Goal: Task Accomplishment & Management: Use online tool/utility

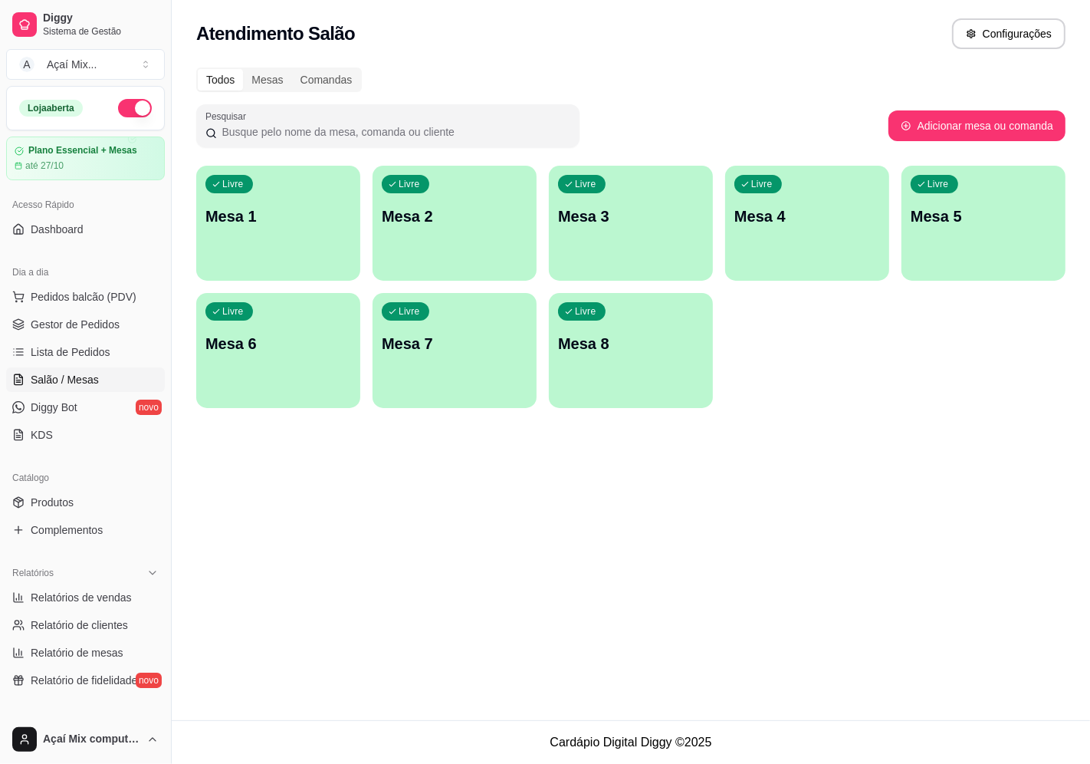
click at [242, 207] on p "Mesa 1" at bounding box center [278, 215] width 146 height 21
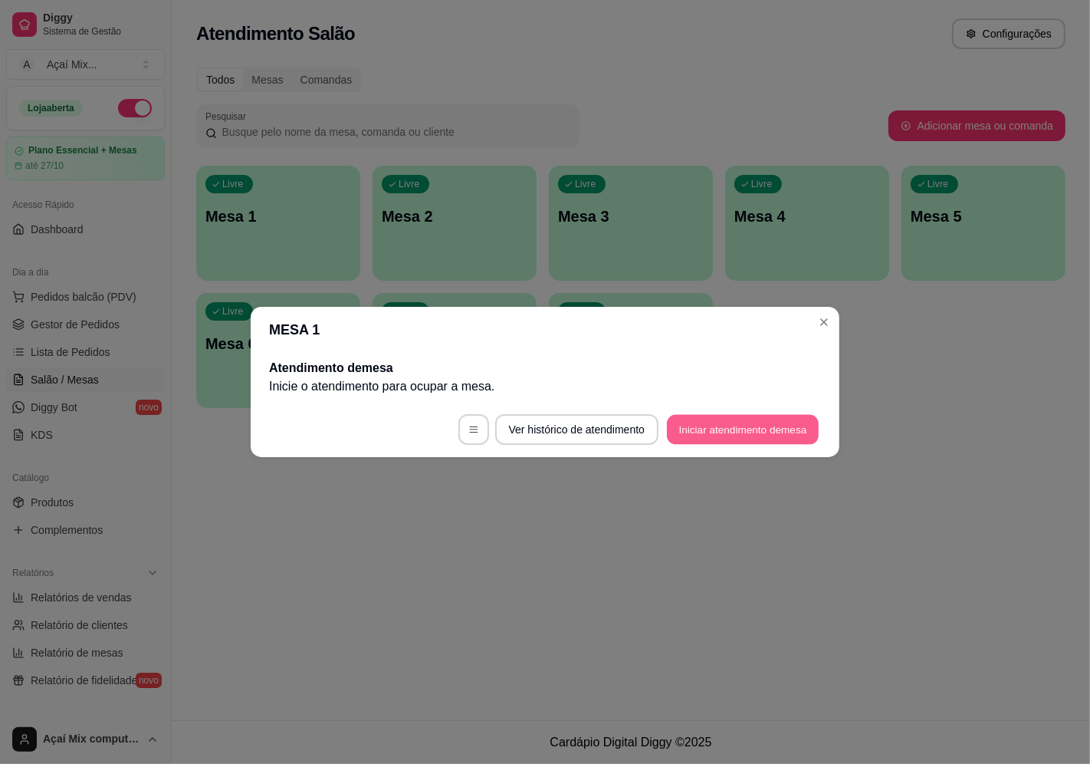
click at [767, 436] on button "Iniciar atendimento de mesa" at bounding box center [743, 430] width 152 height 30
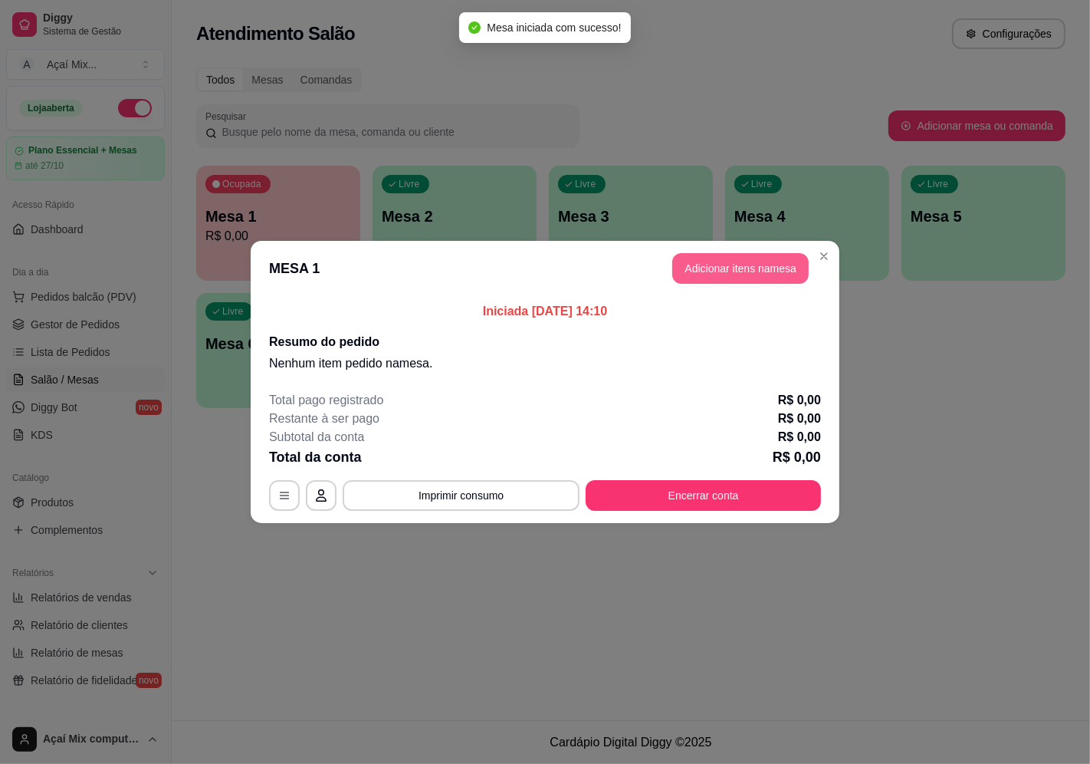
click at [725, 271] on button "Adicionar itens na mesa" at bounding box center [740, 268] width 136 height 31
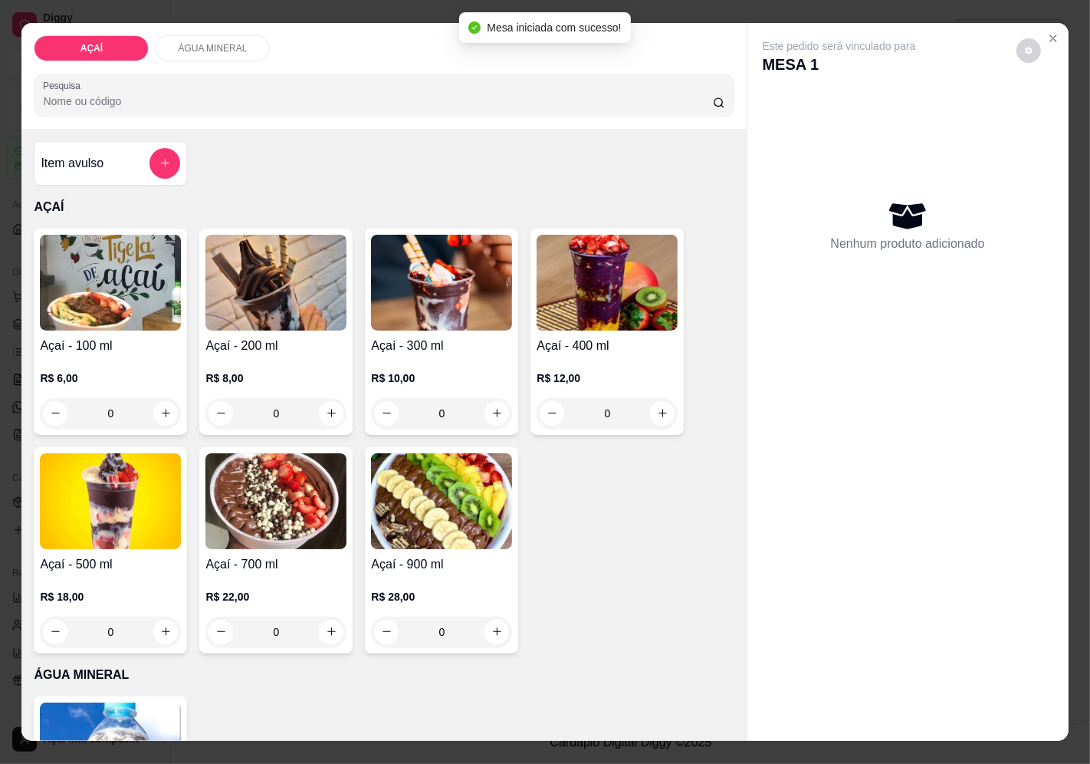
click at [583, 340] on h4 "Açaí - 400 ml" at bounding box center [607, 346] width 141 height 18
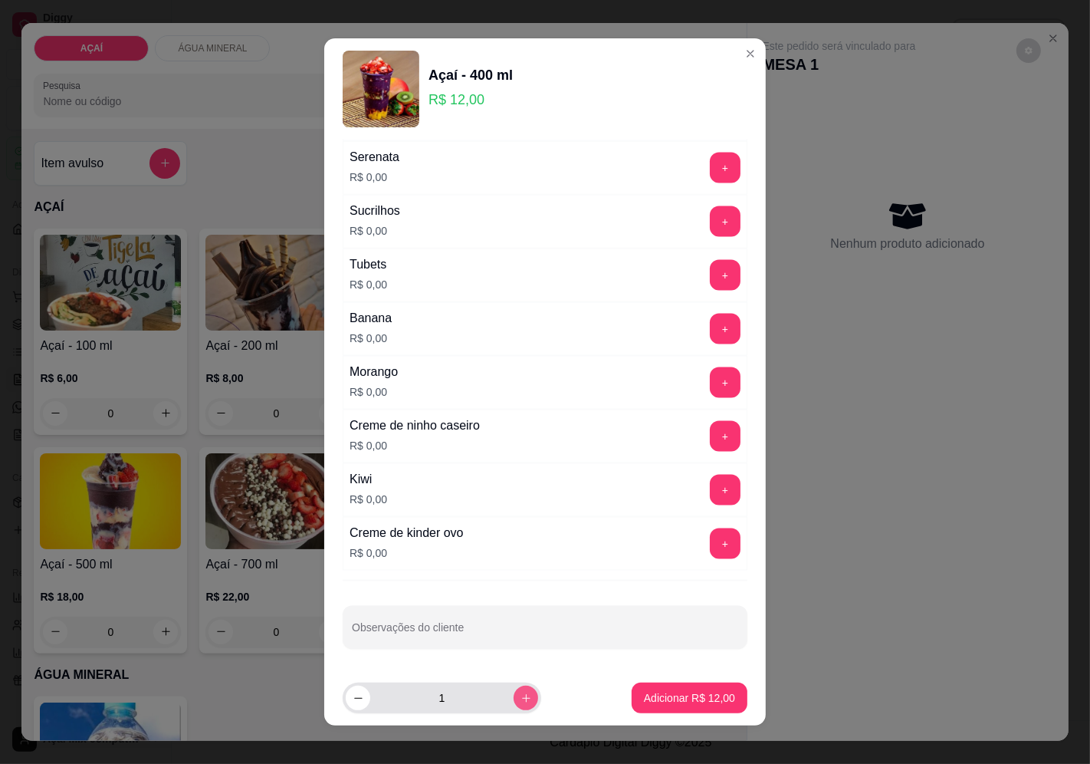
scroll to position [11, 0]
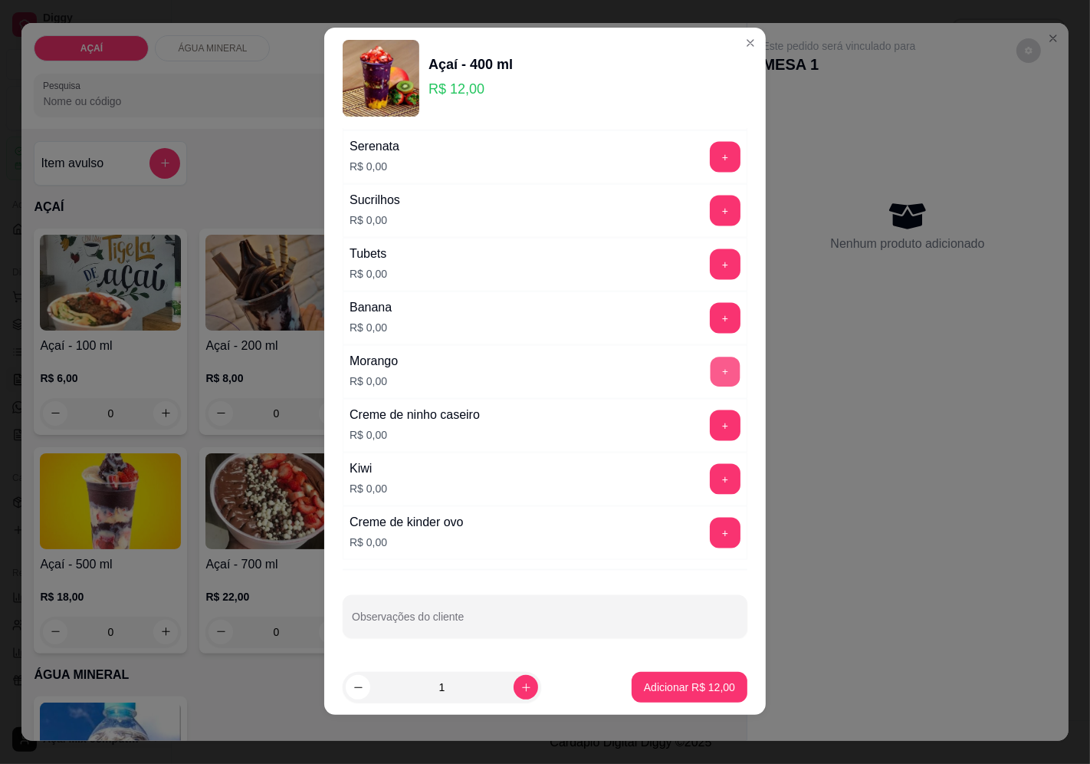
click at [711, 385] on button "+" at bounding box center [726, 372] width 30 height 30
click at [710, 485] on button "+" at bounding box center [725, 479] width 31 height 31
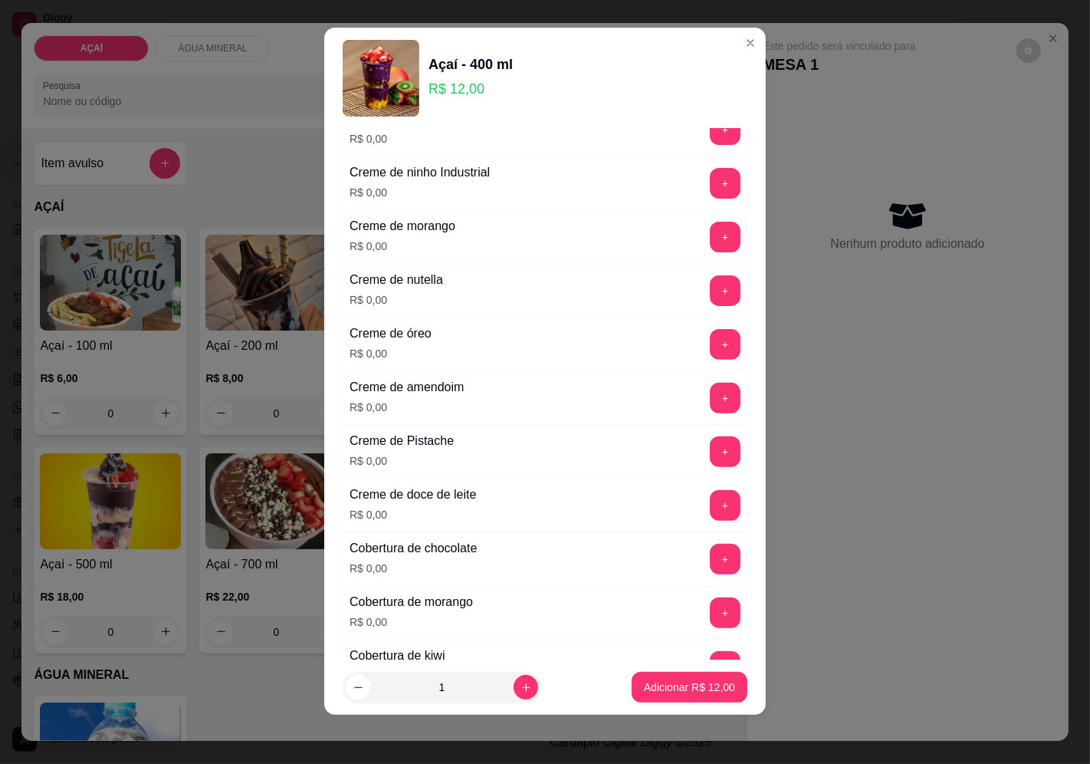
scroll to position [0, 0]
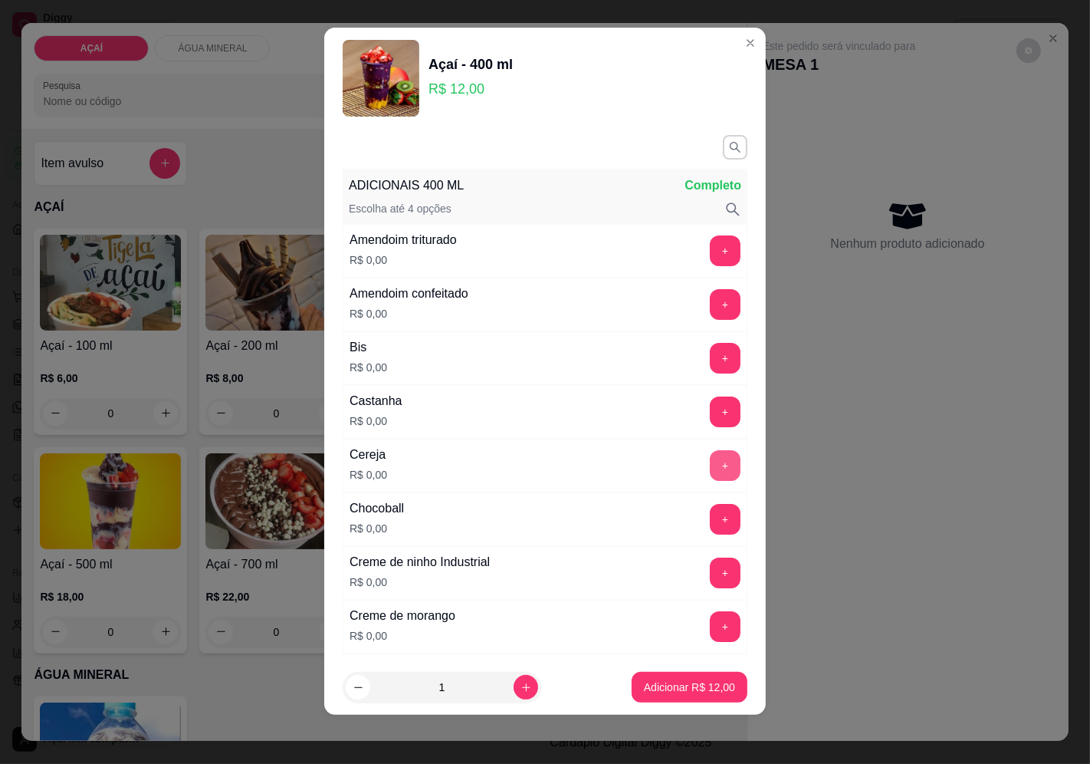
click at [710, 462] on button "+" at bounding box center [725, 465] width 31 height 31
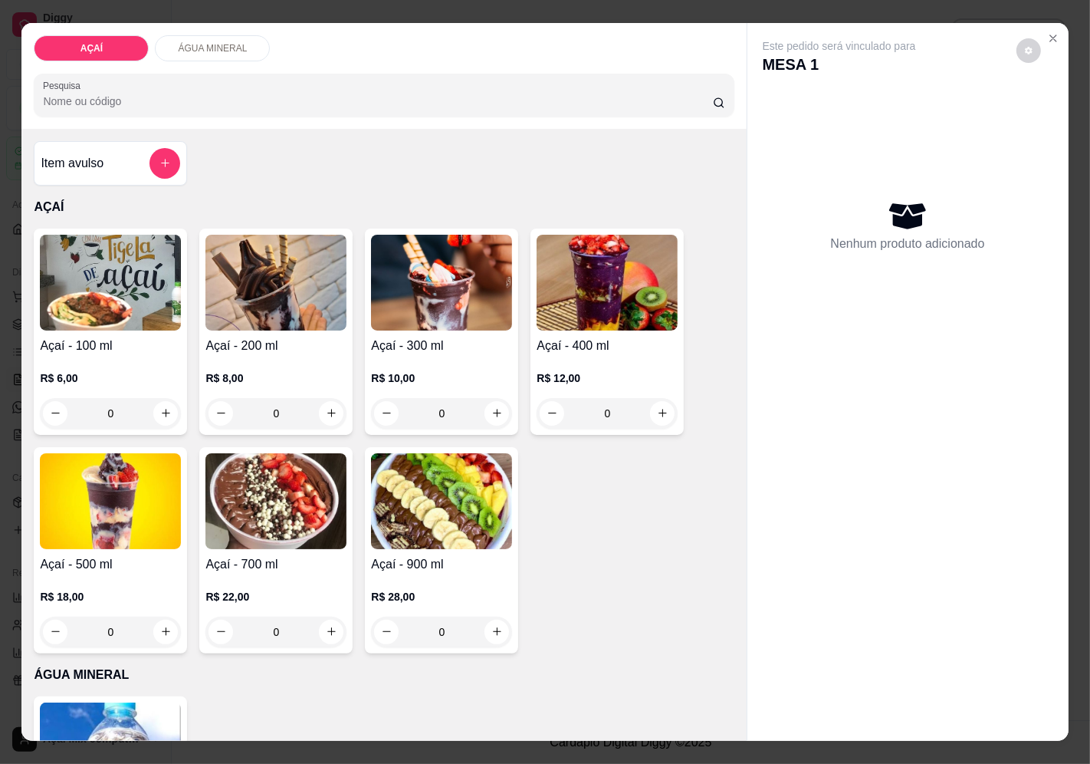
click at [436, 337] on h4 "Açaí - 300 ml" at bounding box center [441, 346] width 141 height 18
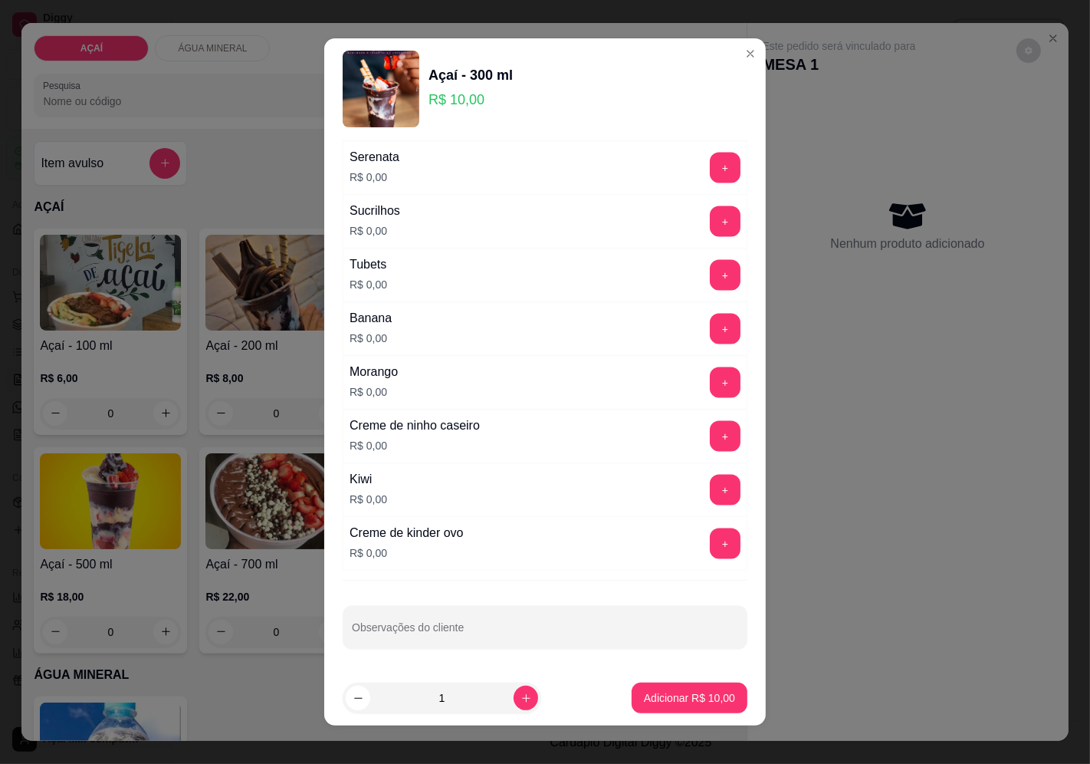
scroll to position [11, 0]
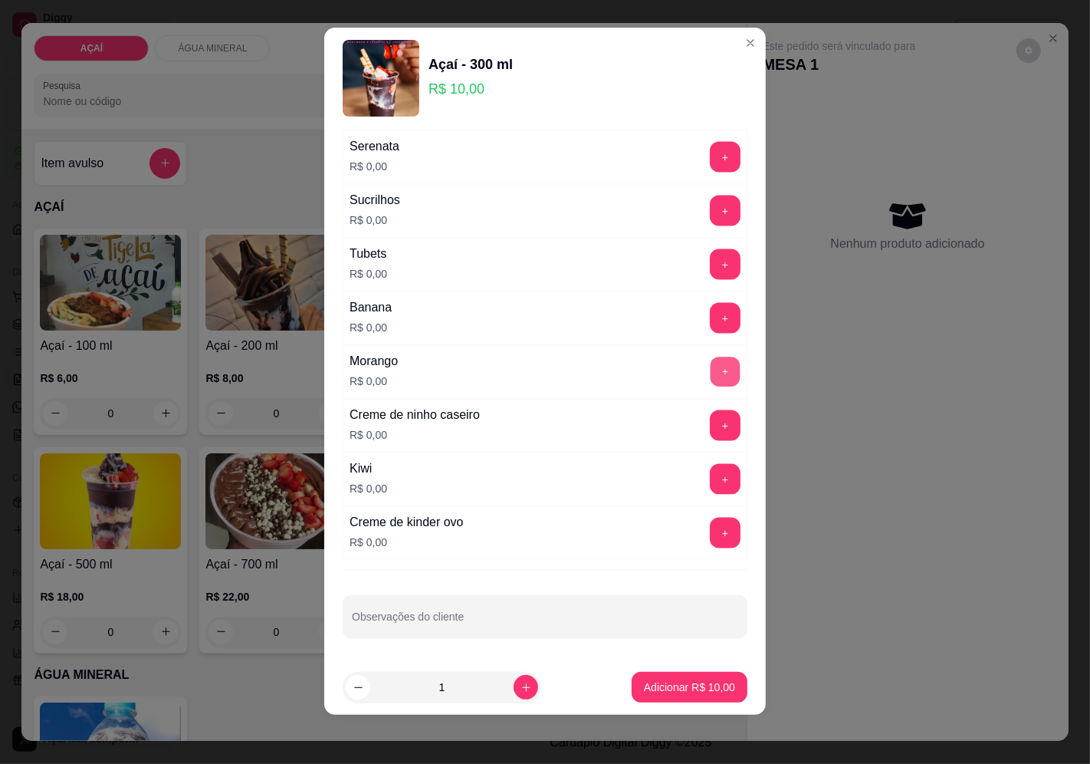
click at [711, 371] on button "+" at bounding box center [726, 372] width 30 height 30
click at [710, 482] on button "+" at bounding box center [725, 479] width 31 height 31
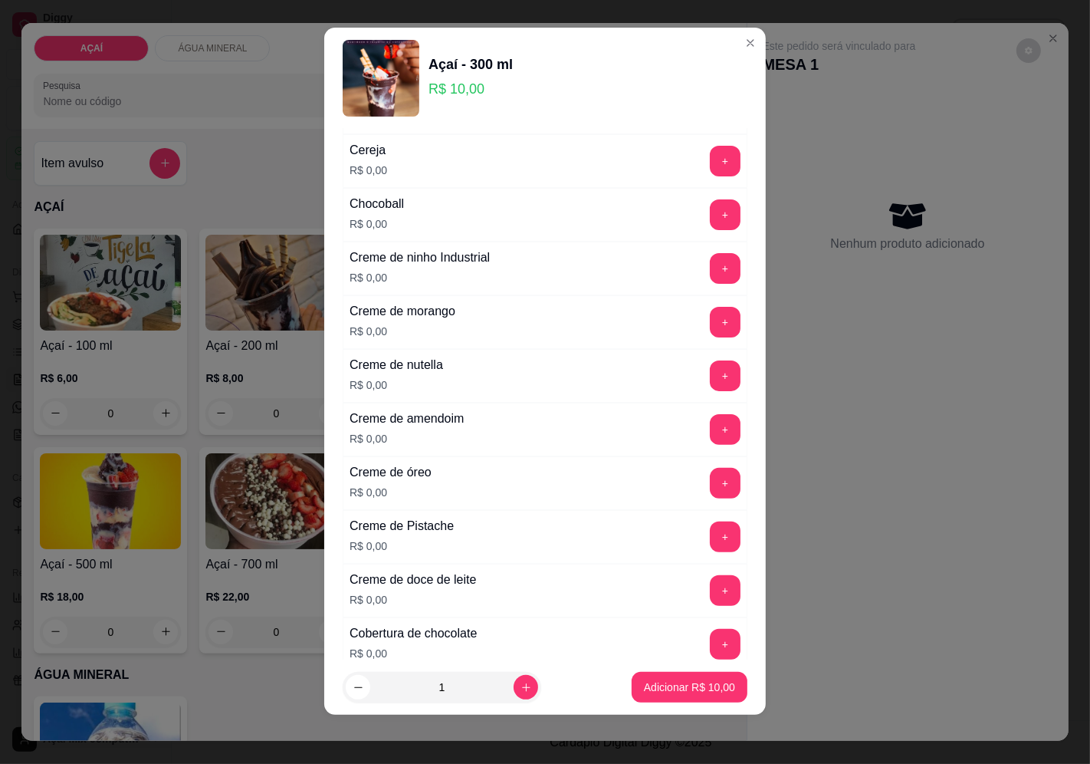
scroll to position [0, 0]
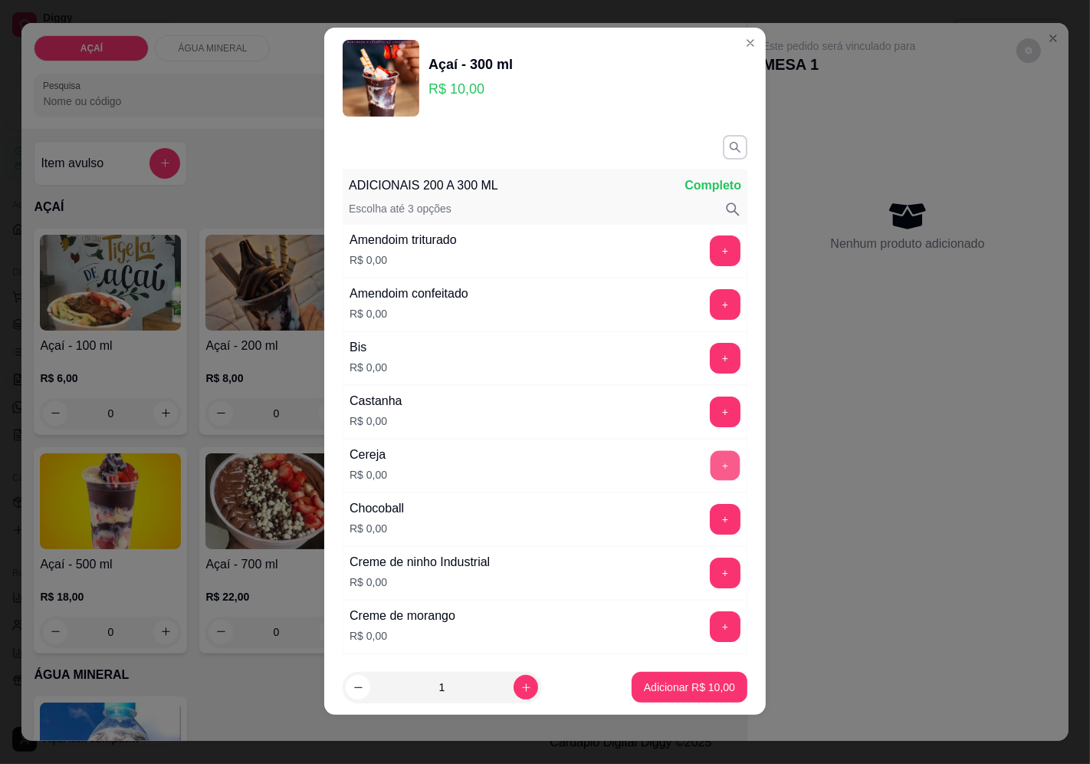
click at [711, 475] on button "+" at bounding box center [726, 465] width 30 height 30
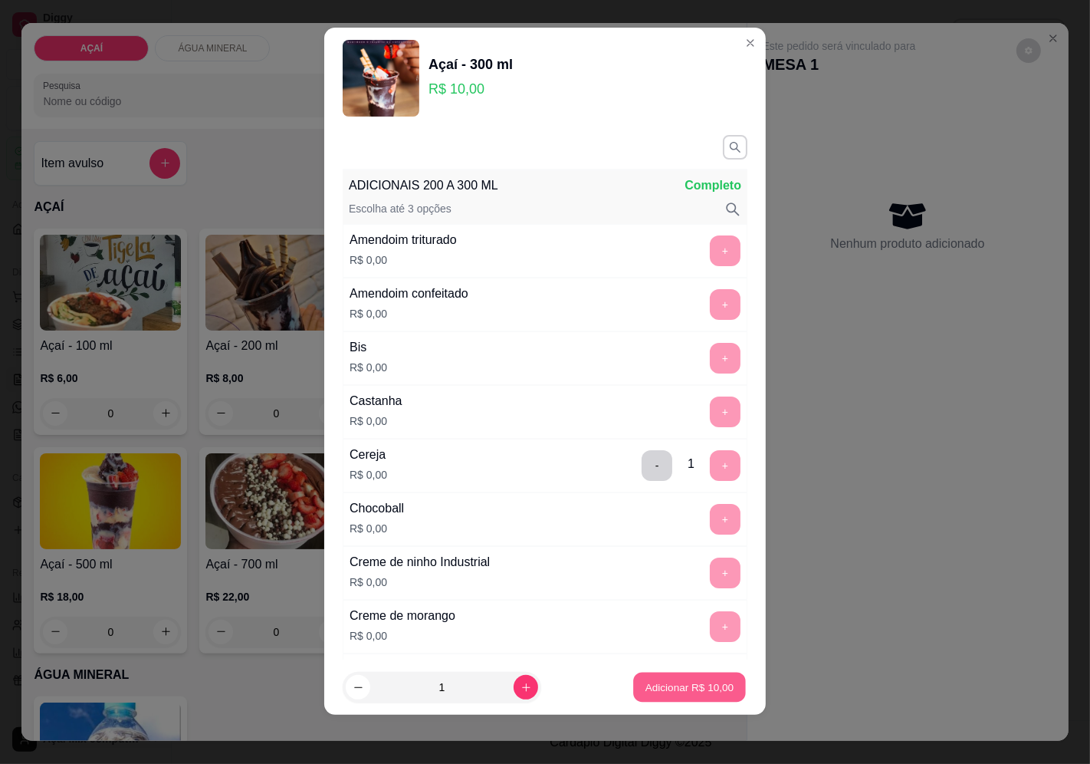
click at [658, 690] on p "Adicionar R$ 10,00" at bounding box center [690, 687] width 89 height 15
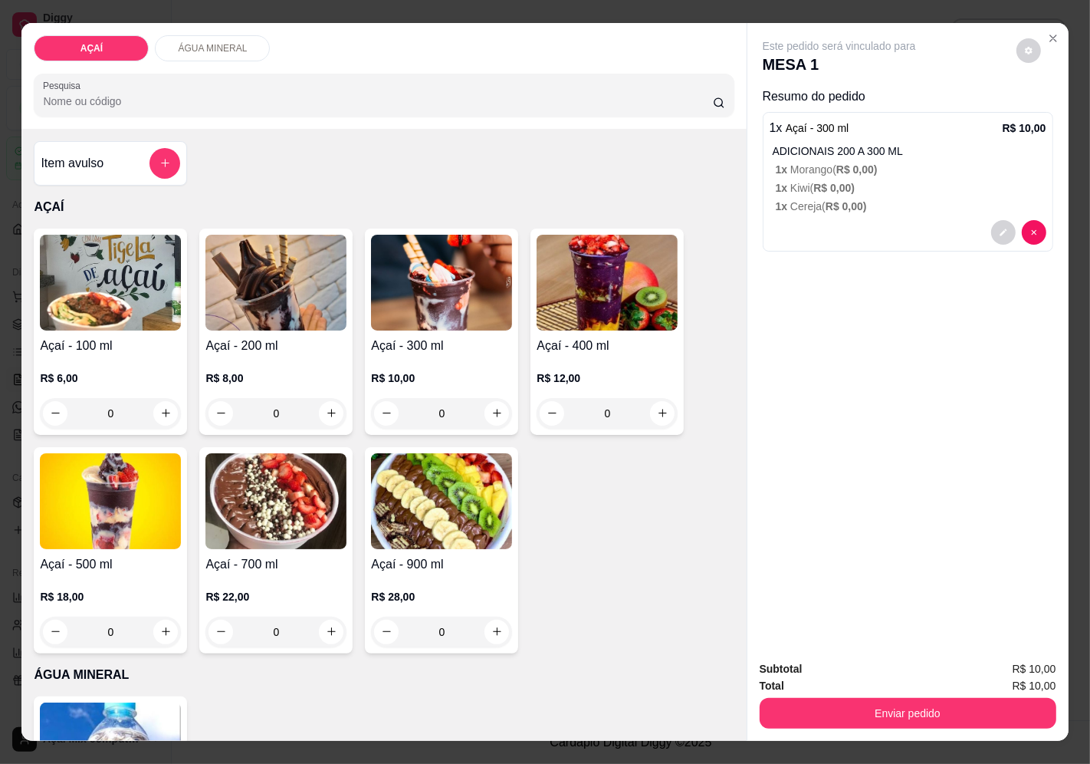
click at [587, 355] on div "R$ 12,00 0" at bounding box center [607, 392] width 141 height 74
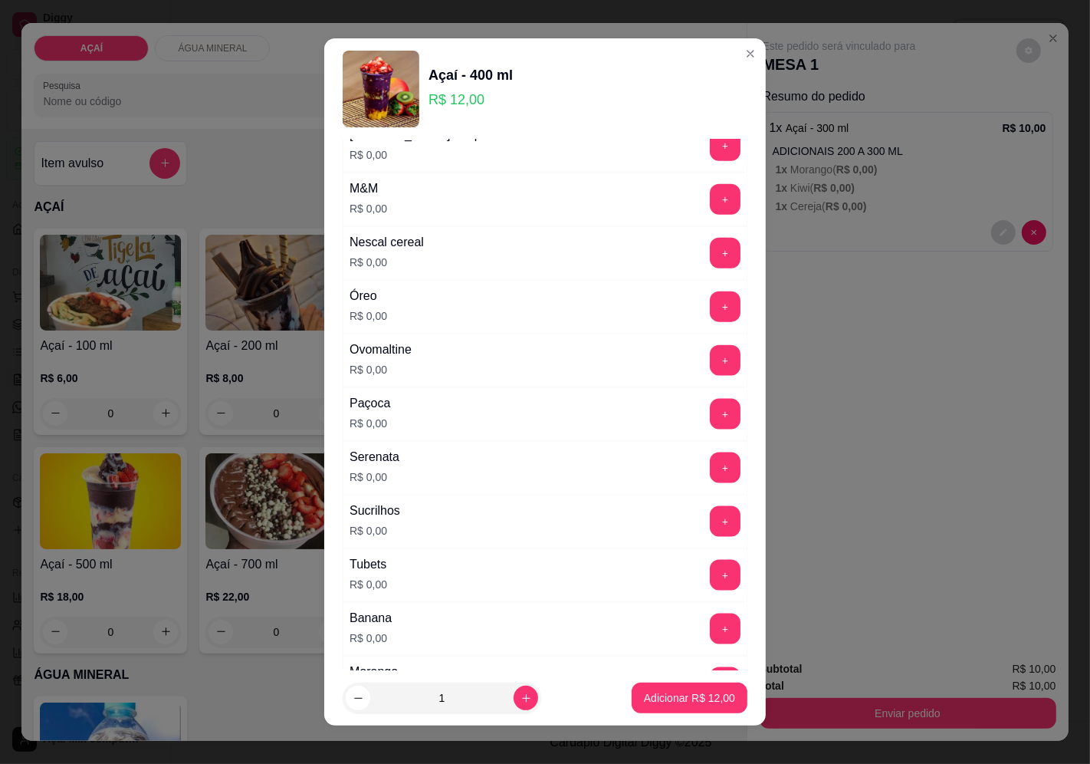
scroll to position [1923, 0]
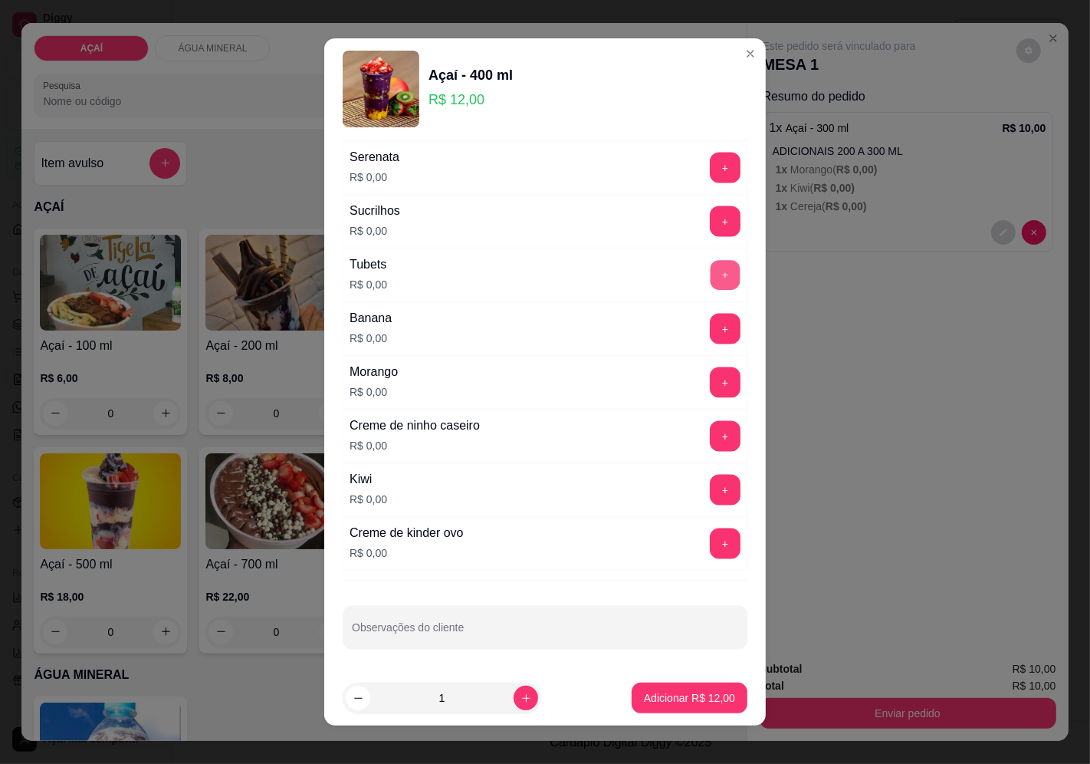
click at [711, 273] on button "+" at bounding box center [726, 275] width 30 height 30
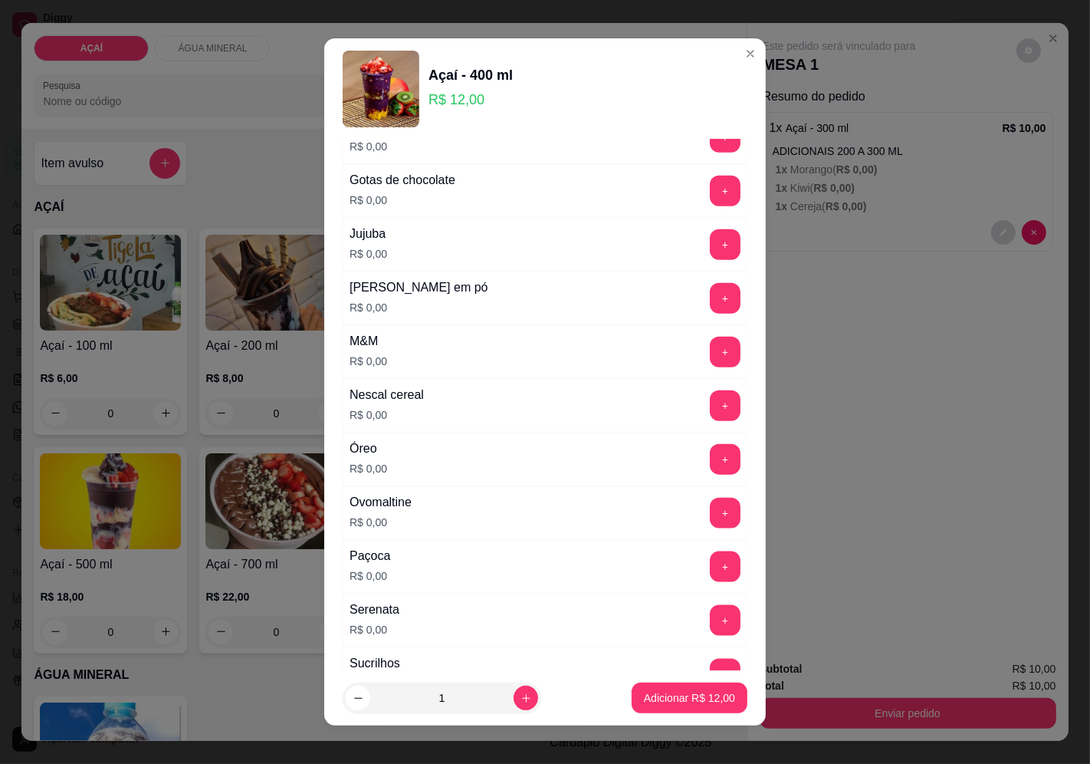
scroll to position [1412, 0]
click at [711, 367] on button "+" at bounding box center [726, 352] width 30 height 30
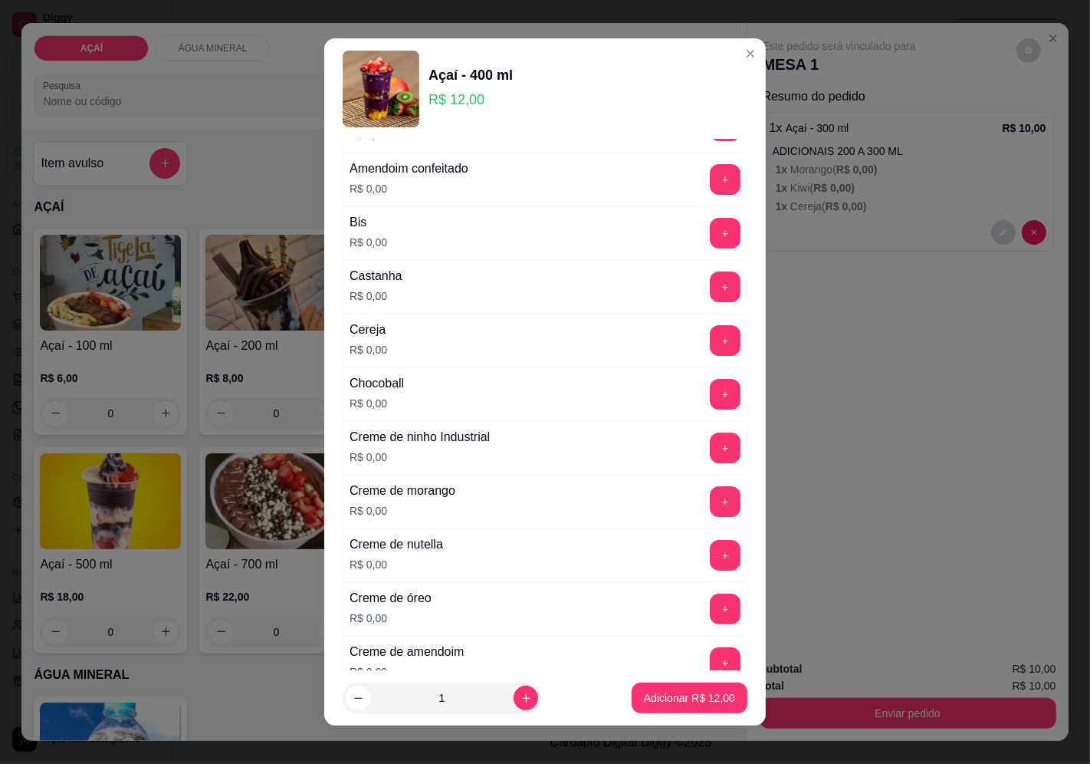
scroll to position [134, 0]
click at [711, 400] on button "+" at bounding box center [726, 395] width 30 height 30
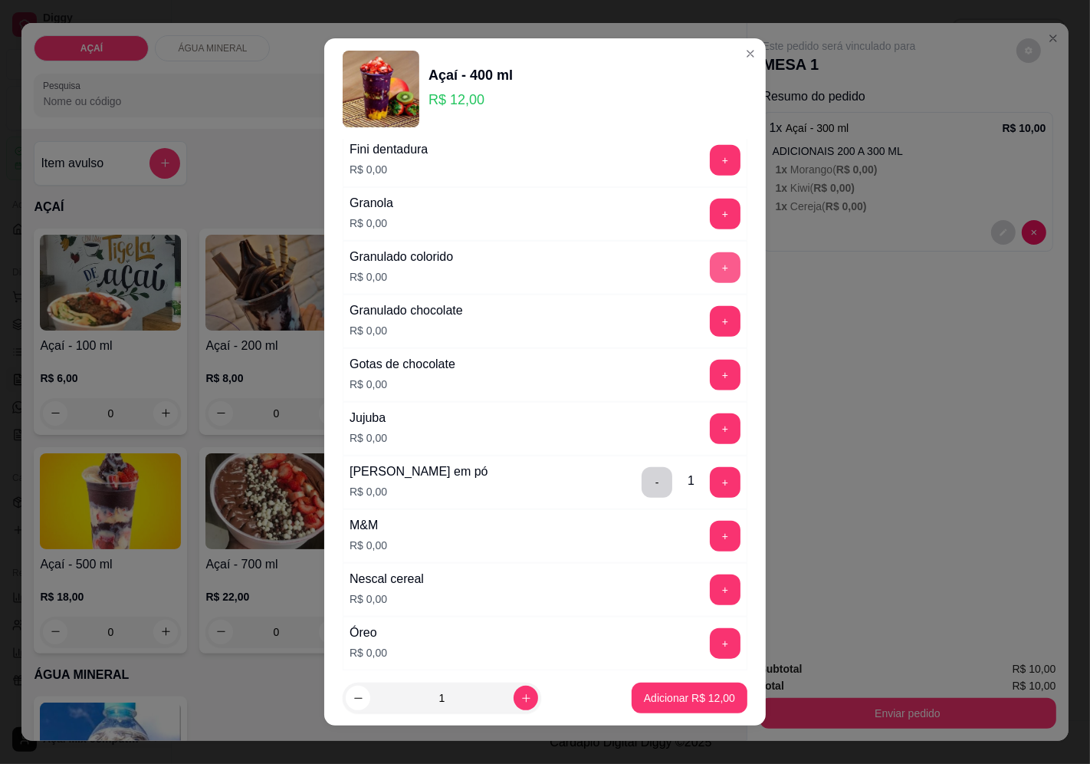
scroll to position [1327, 0]
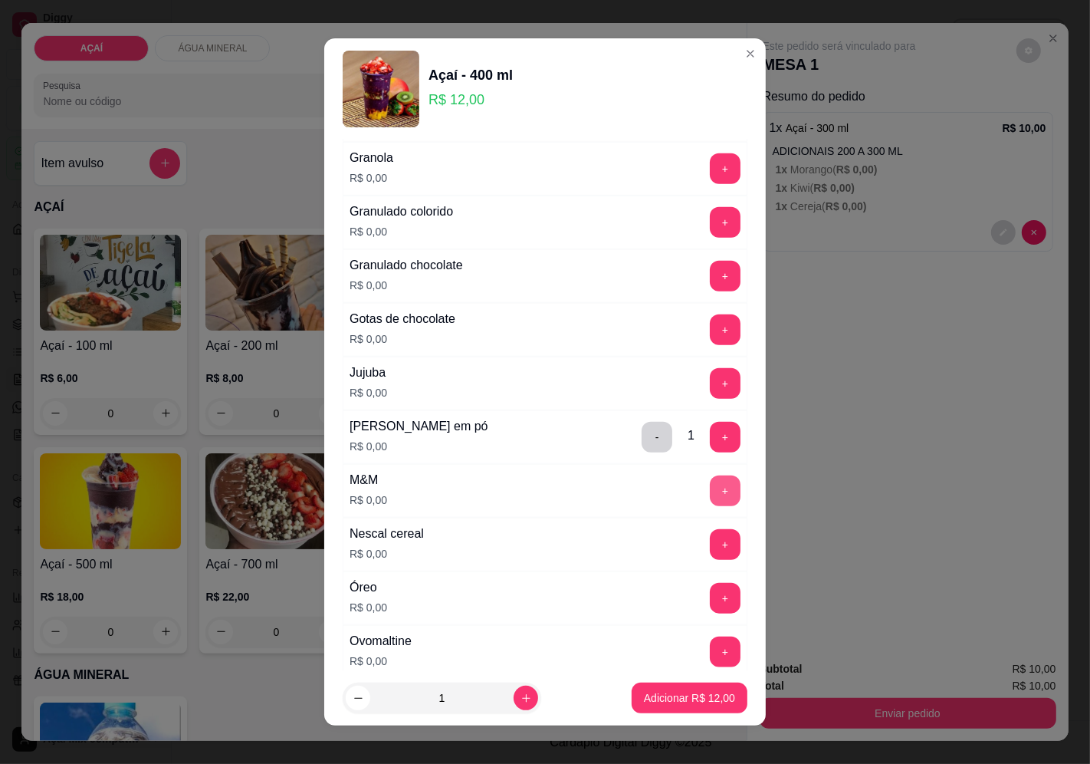
click at [710, 493] on button "+" at bounding box center [725, 490] width 31 height 31
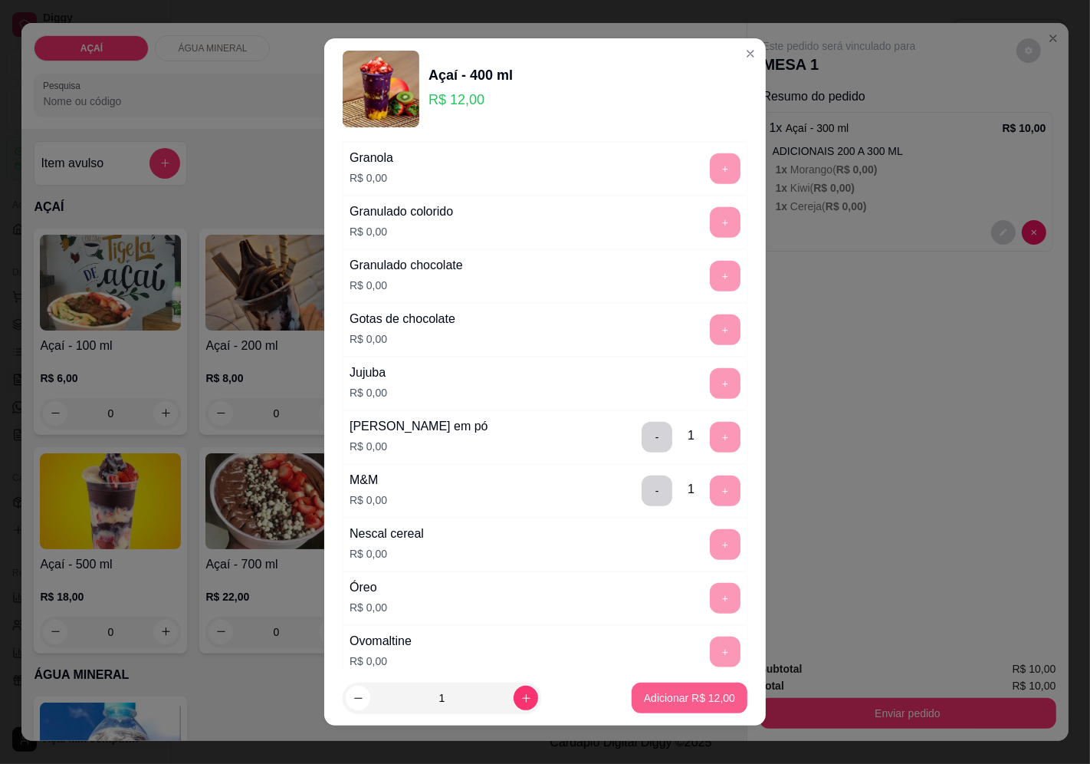
click at [650, 690] on button "Adicionar R$ 12,00" at bounding box center [690, 697] width 116 height 31
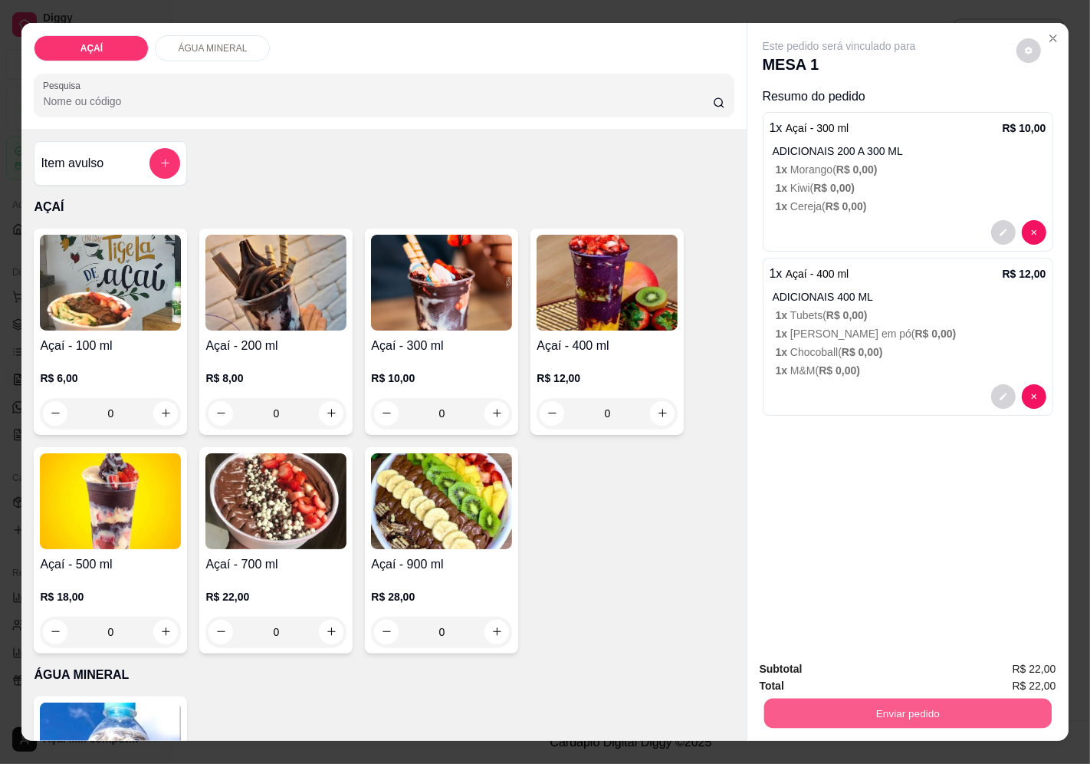
click at [916, 715] on button "Enviar pedido" at bounding box center [908, 714] width 288 height 30
click at [1021, 665] on button "Enviar pedido" at bounding box center [1016, 670] width 84 height 28
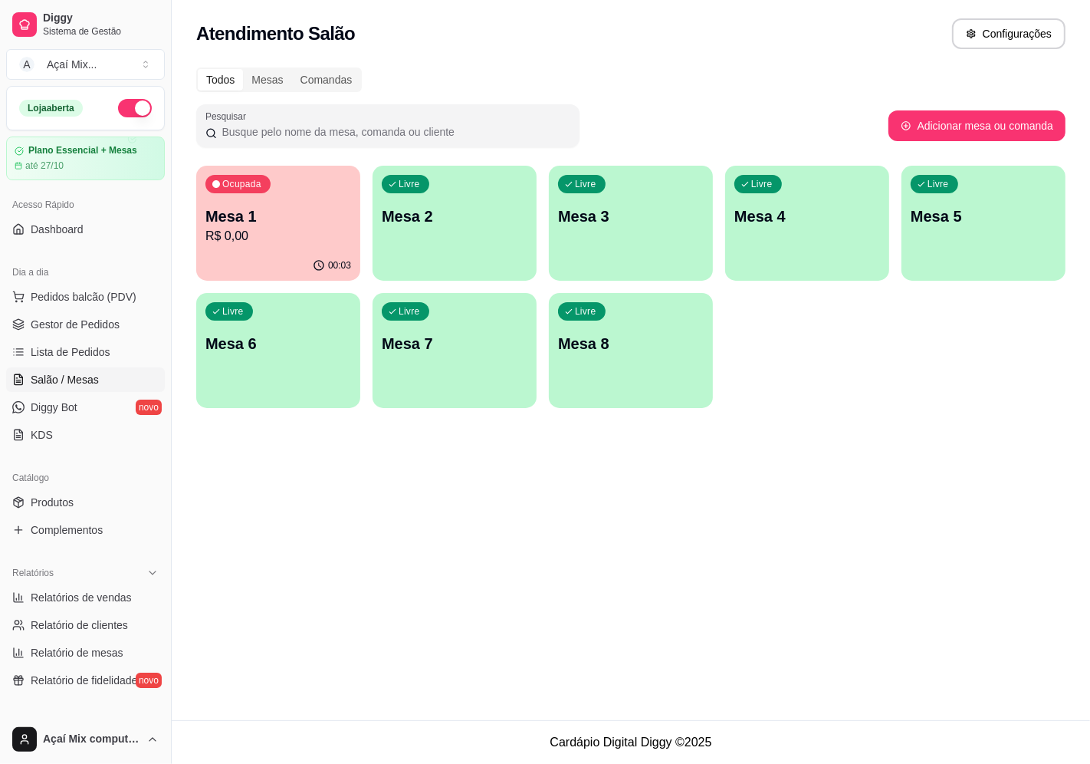
click at [269, 212] on p "Mesa 1" at bounding box center [278, 215] width 146 height 21
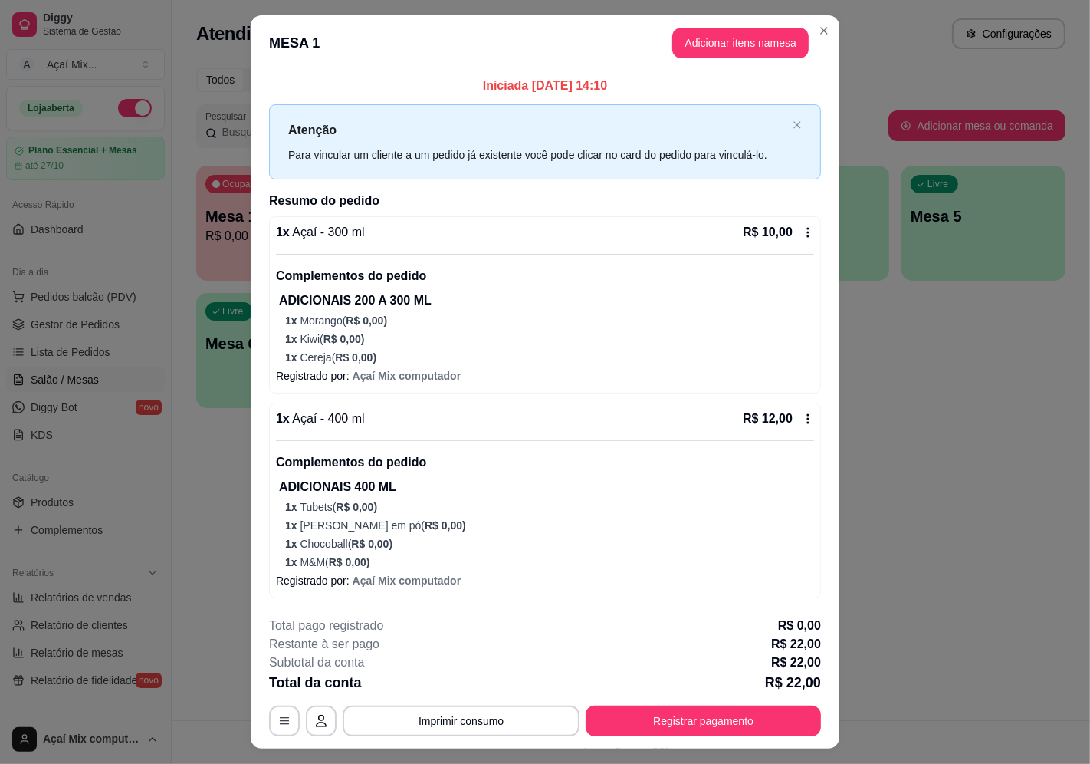
scroll to position [33, 0]
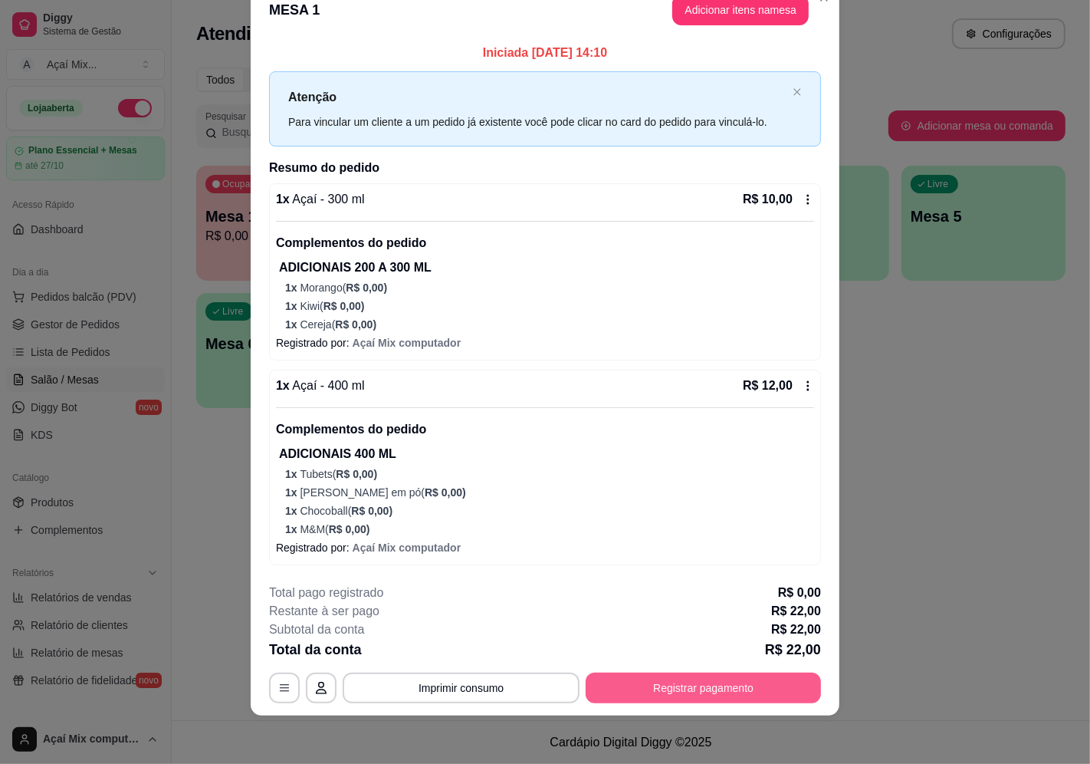
click at [639, 693] on button "Registrar pagamento" at bounding box center [703, 687] width 235 height 31
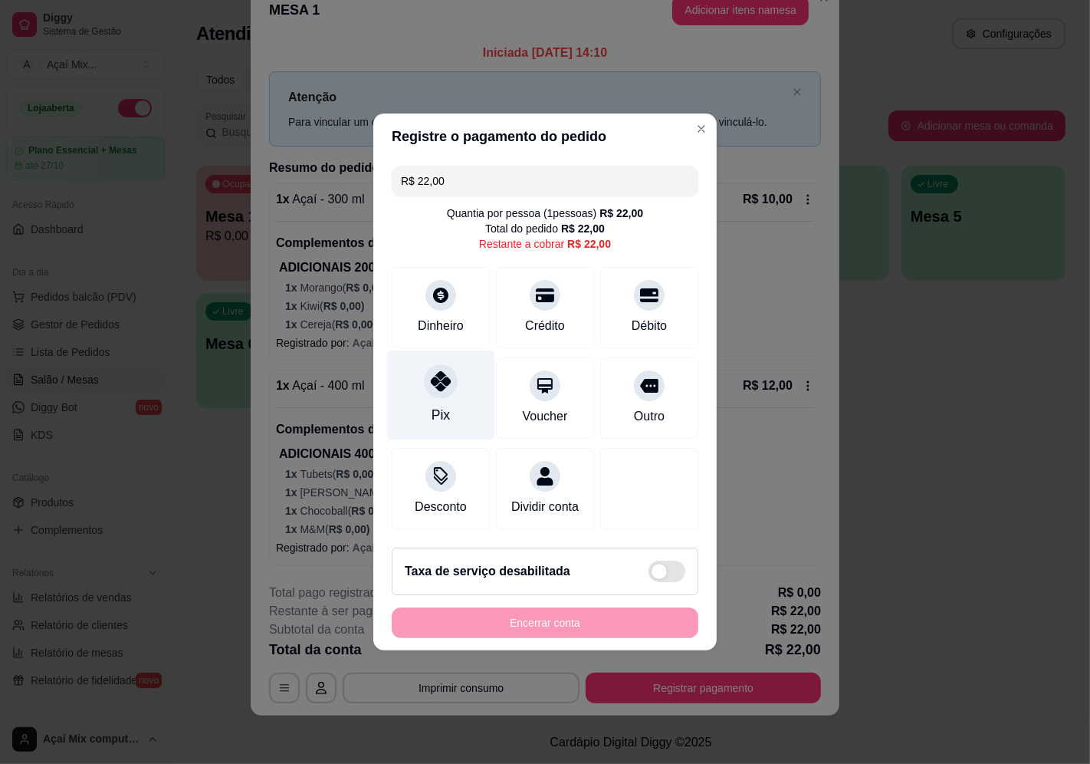
click at [456, 387] on div "Pix" at bounding box center [441, 395] width 108 height 90
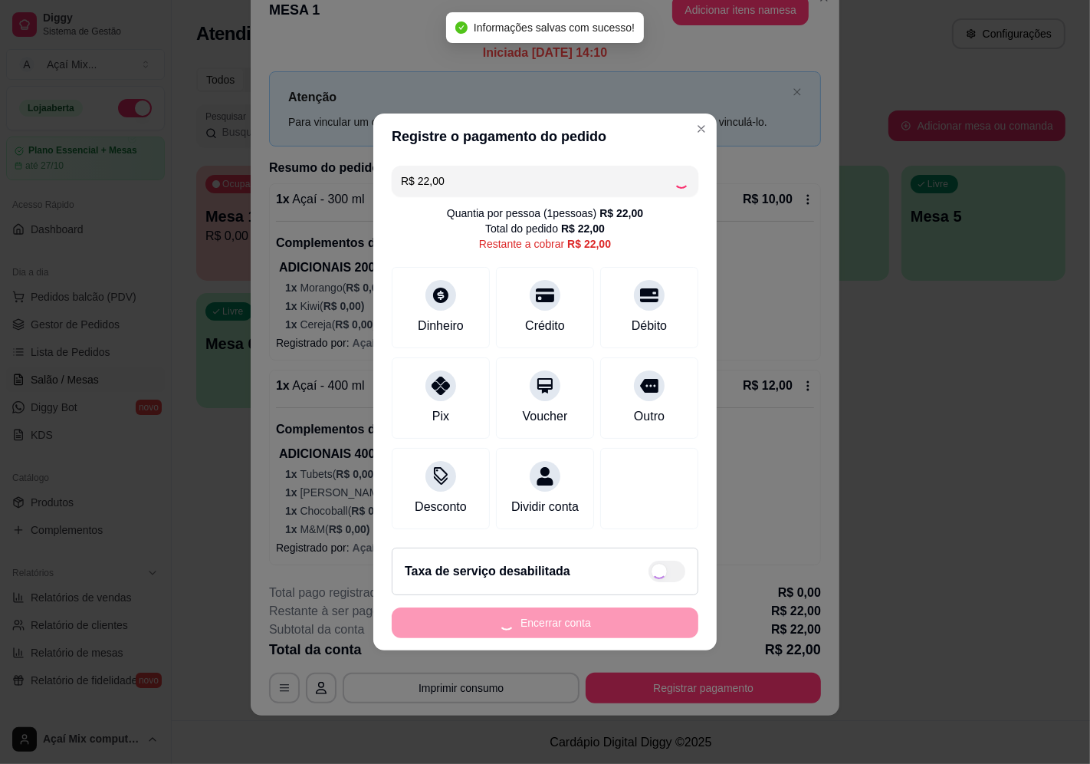
type input "R$ 0,00"
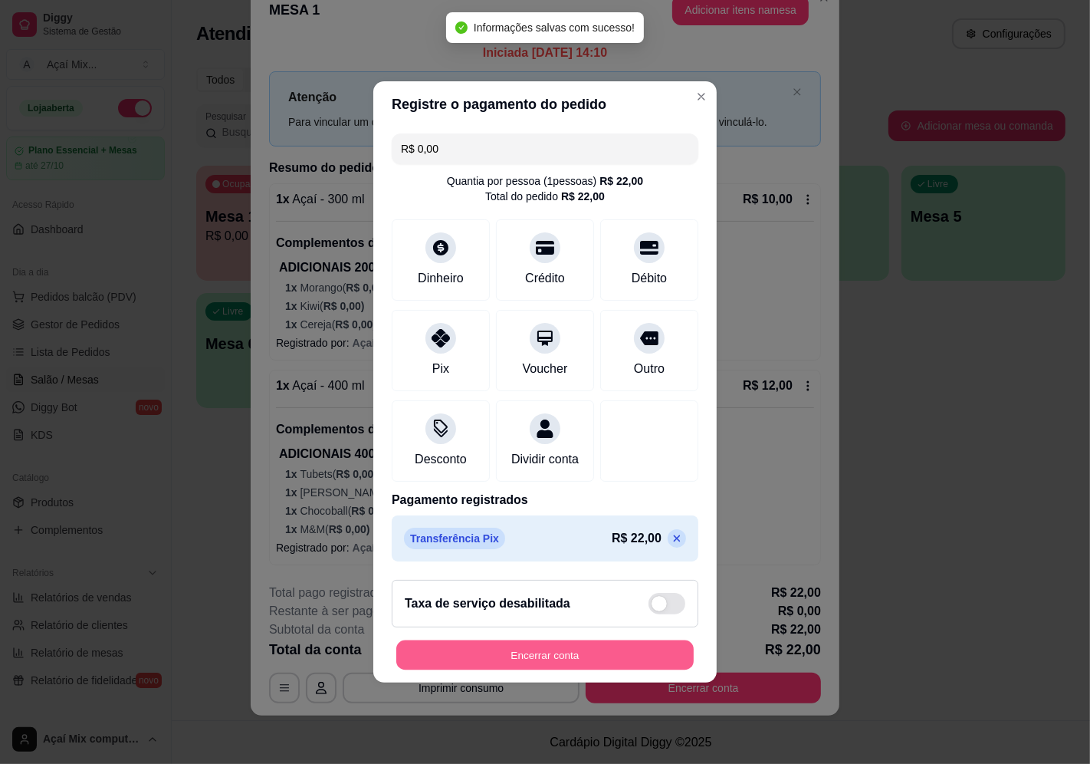
click at [574, 661] on button "Encerrar conta" at bounding box center [545, 655] width 298 height 30
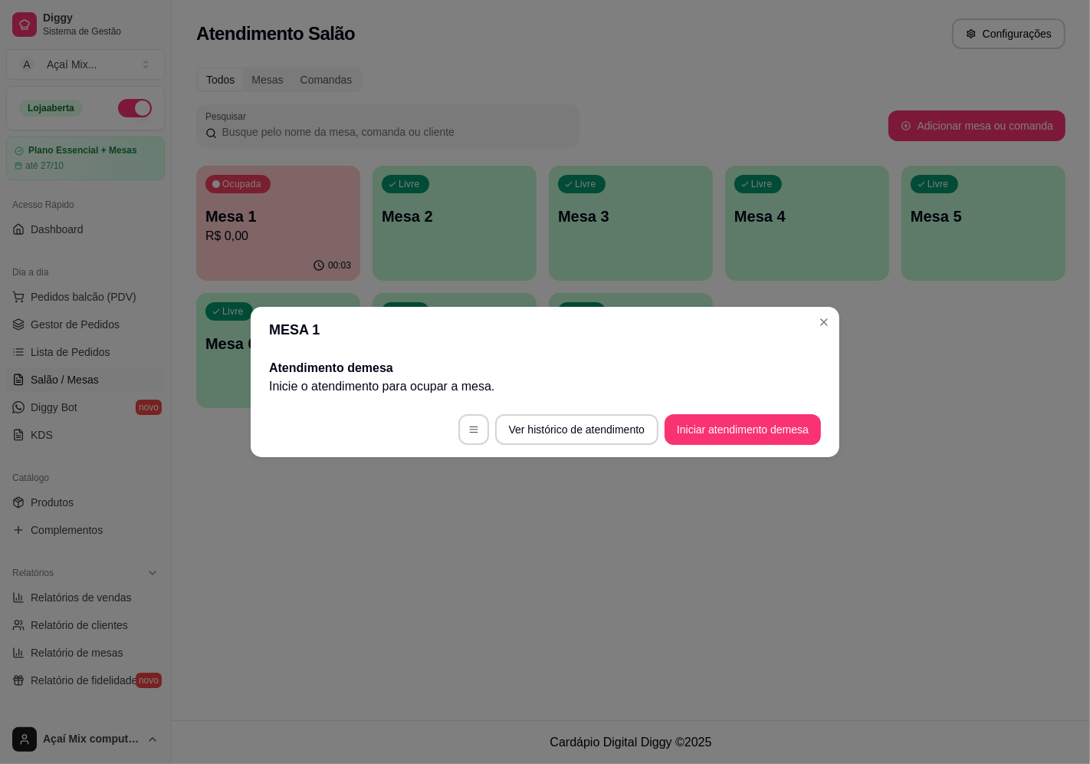
scroll to position [0, 0]
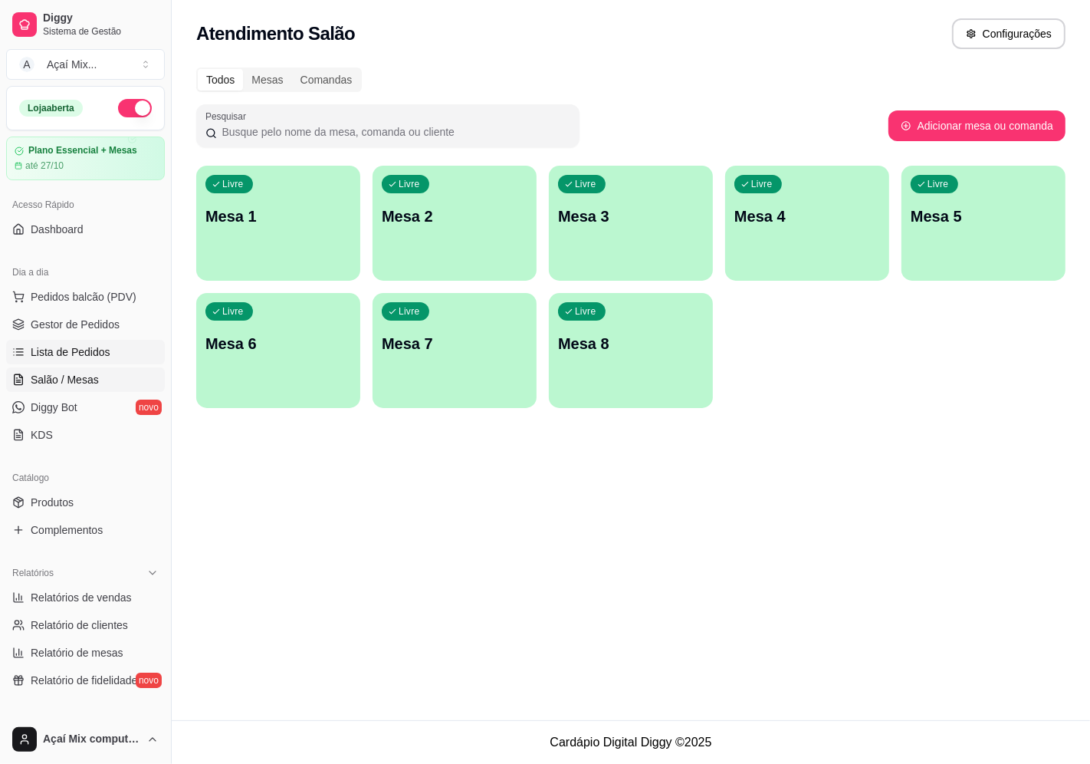
click at [110, 341] on link "Lista de Pedidos" at bounding box center [85, 352] width 159 height 25
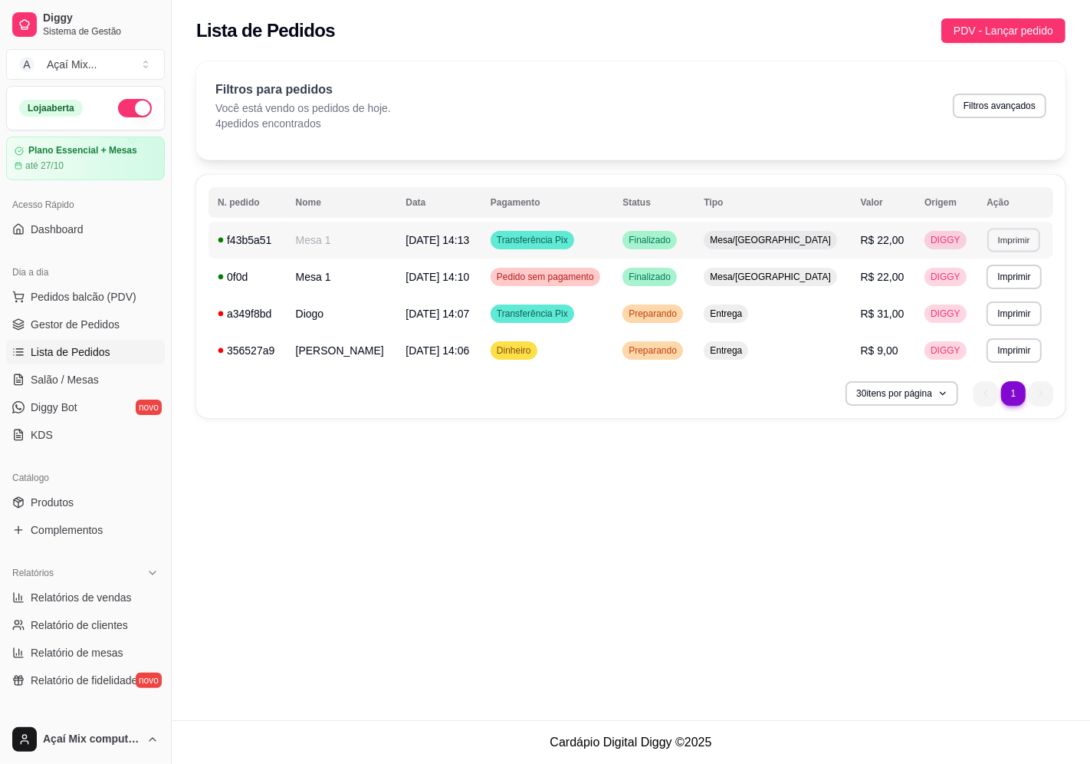
click at [1018, 243] on button "Imprimir" at bounding box center [1014, 240] width 53 height 24
click at [949, 294] on button "Impressora" at bounding box center [980, 293] width 111 height 25
click at [695, 245] on td "Finalizado" at bounding box center [653, 240] width 81 height 37
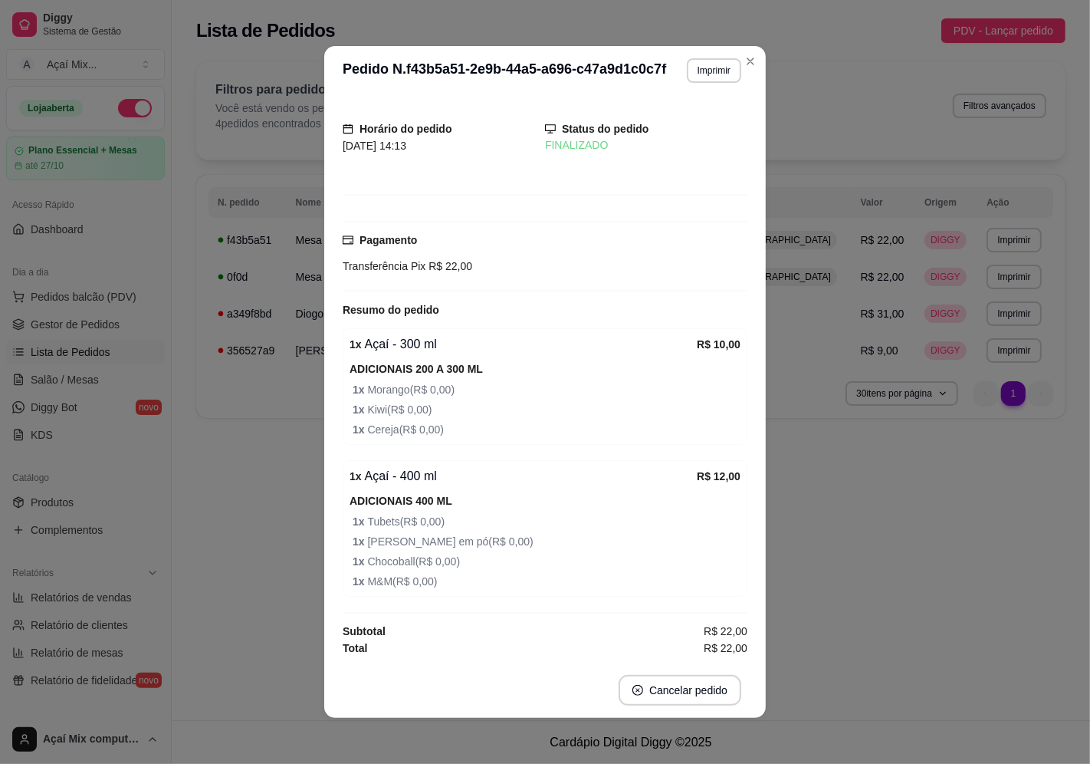
scroll to position [3, 0]
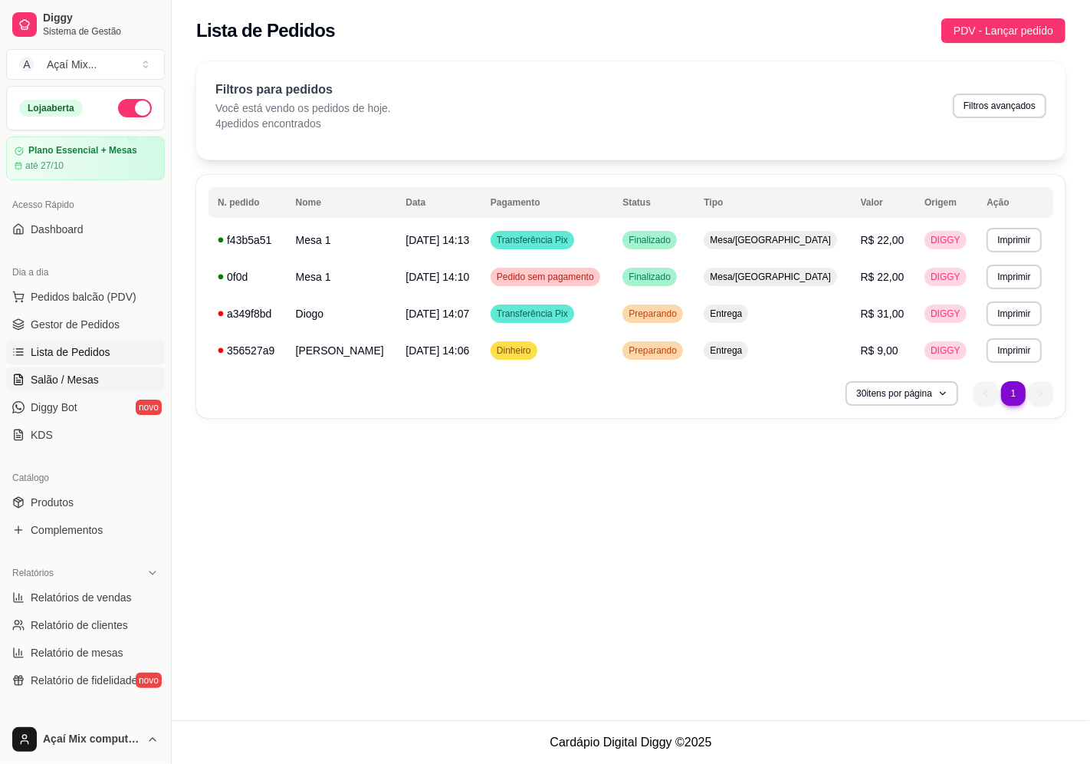
click at [85, 379] on span "Salão / Mesas" at bounding box center [65, 379] width 68 height 15
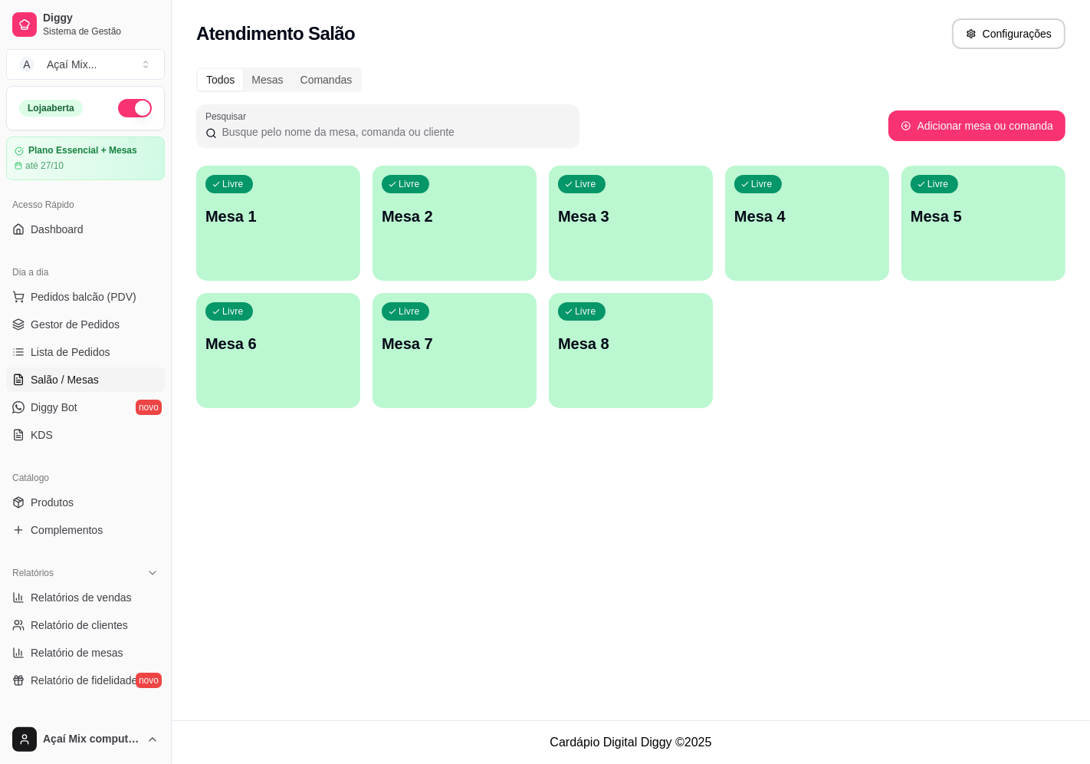
click at [340, 204] on div "Livre Mesa 1" at bounding box center [278, 214] width 164 height 97
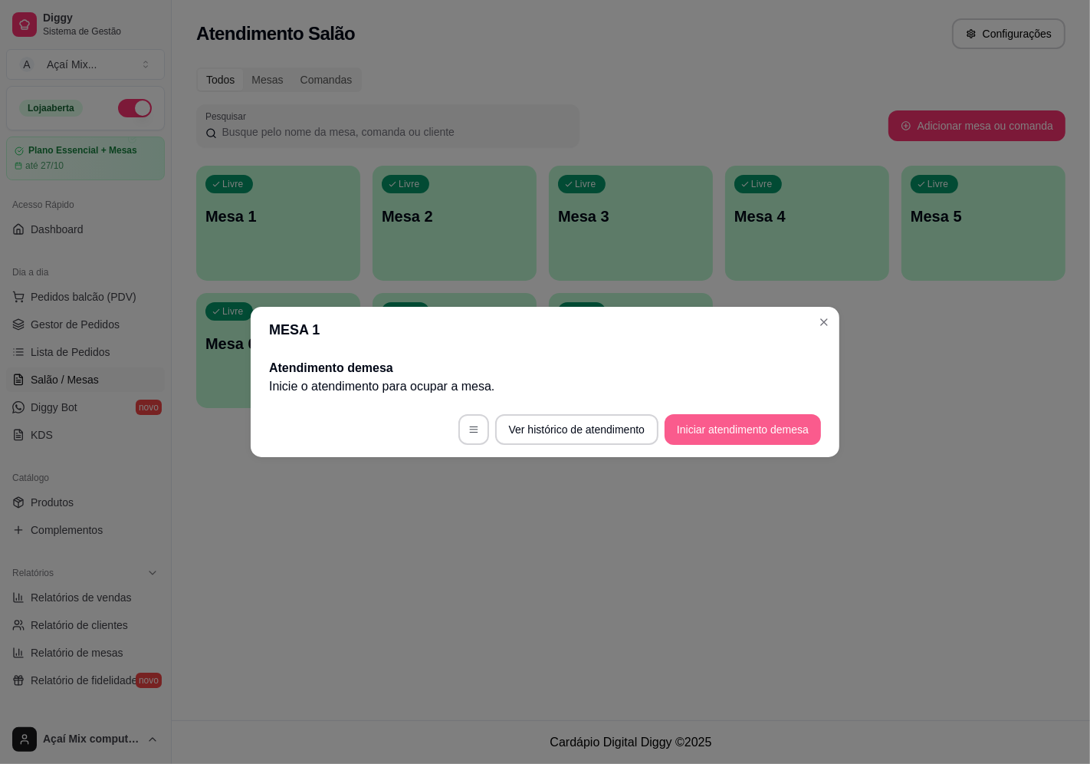
click at [748, 429] on button "Iniciar atendimento de mesa" at bounding box center [743, 429] width 156 height 31
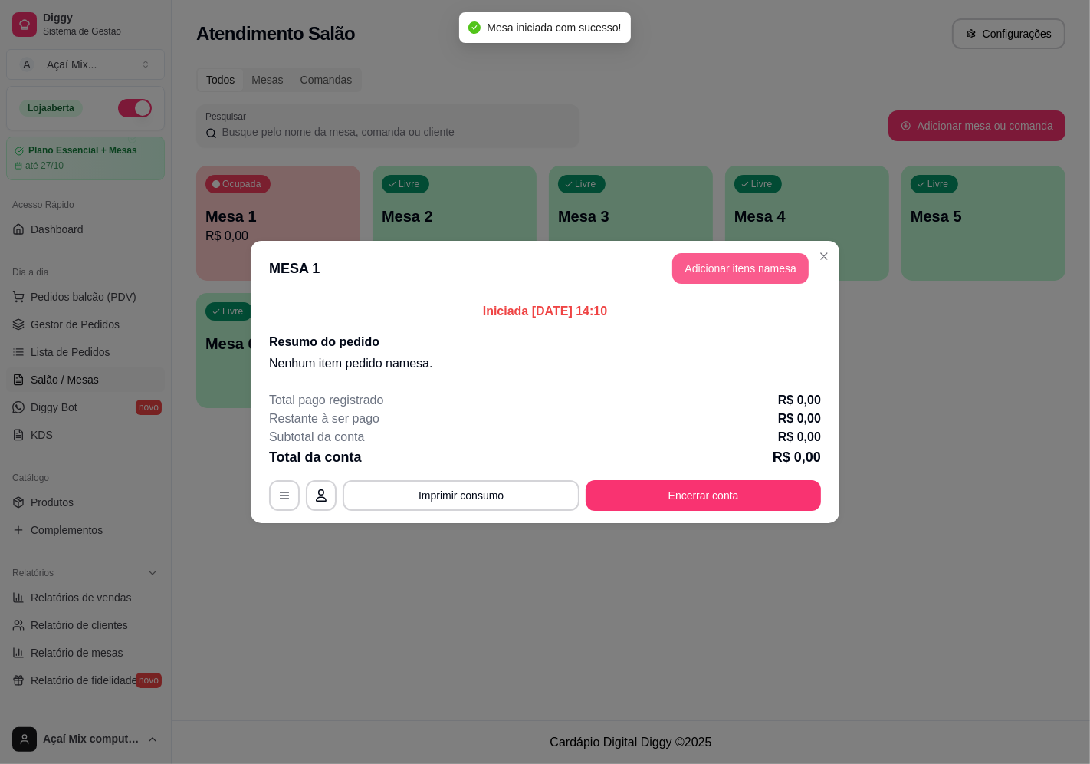
click at [753, 266] on button "Adicionar itens na mesa" at bounding box center [740, 268] width 136 height 31
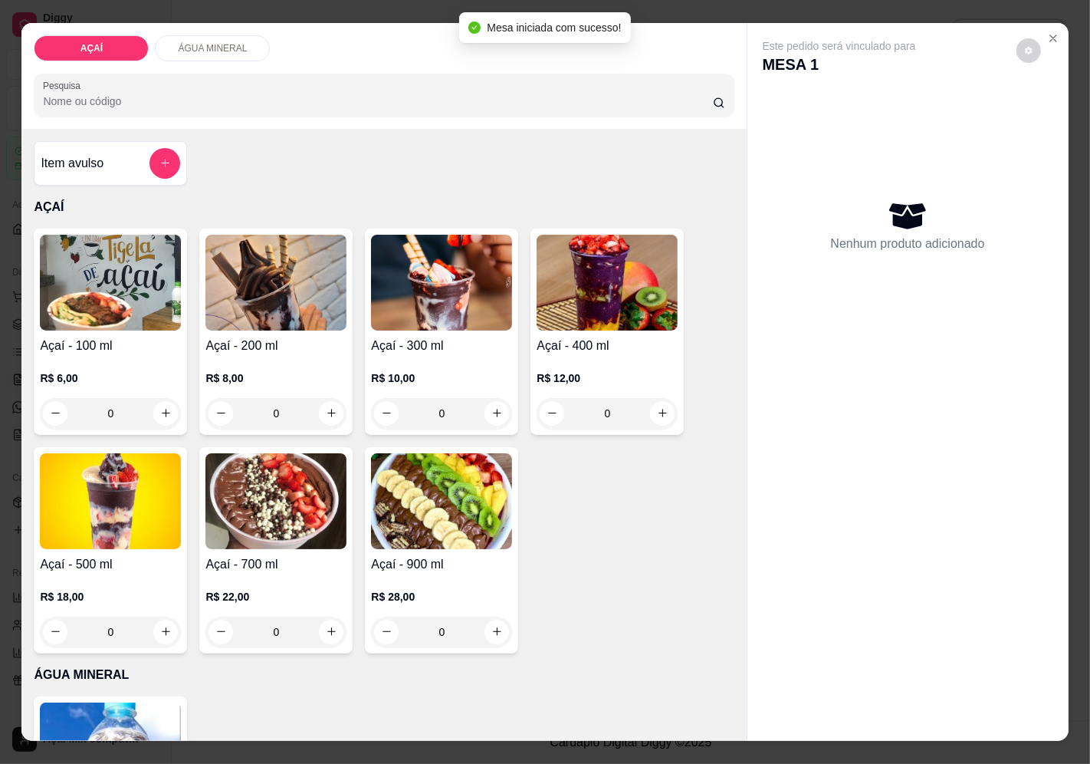
click at [330, 409] on div "0" at bounding box center [275, 413] width 141 height 31
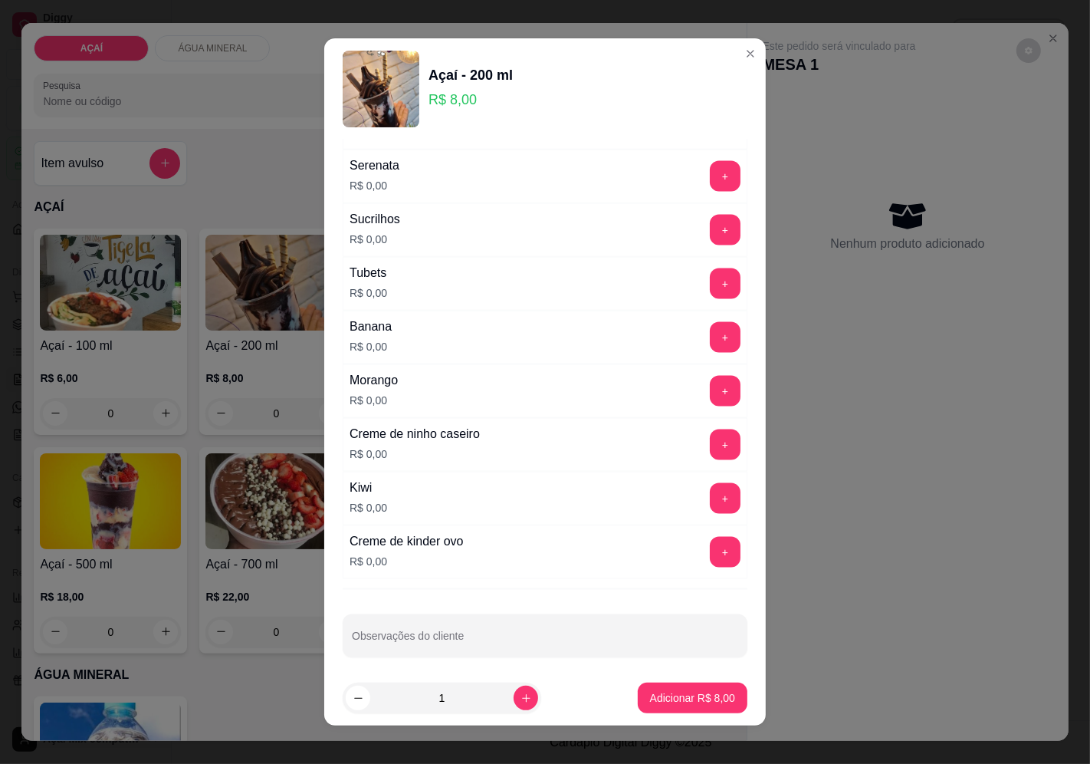
scroll to position [1923, 0]
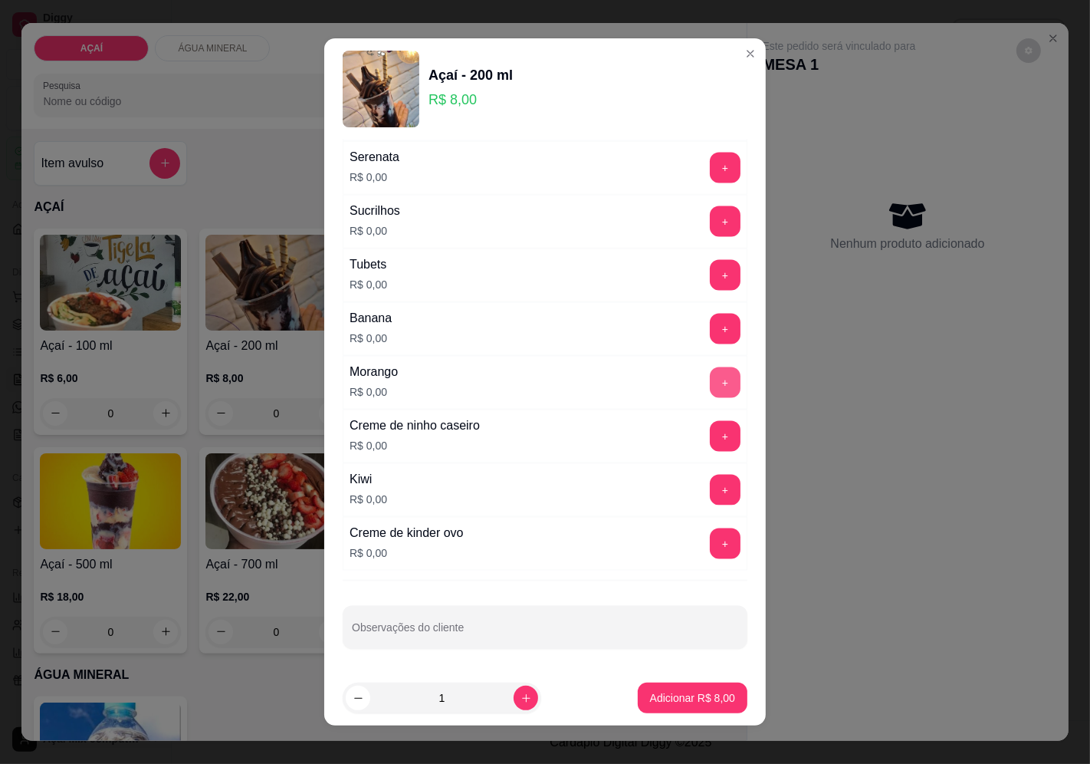
click at [710, 389] on button "+" at bounding box center [725, 382] width 31 height 31
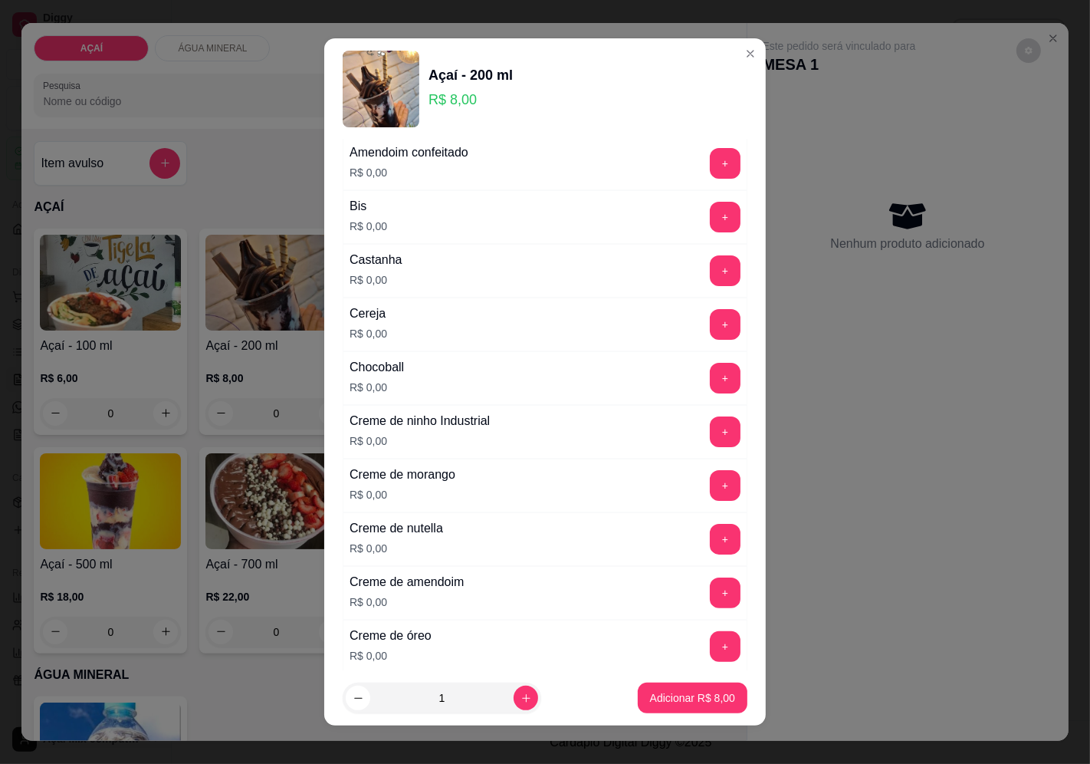
scroll to position [170, 0]
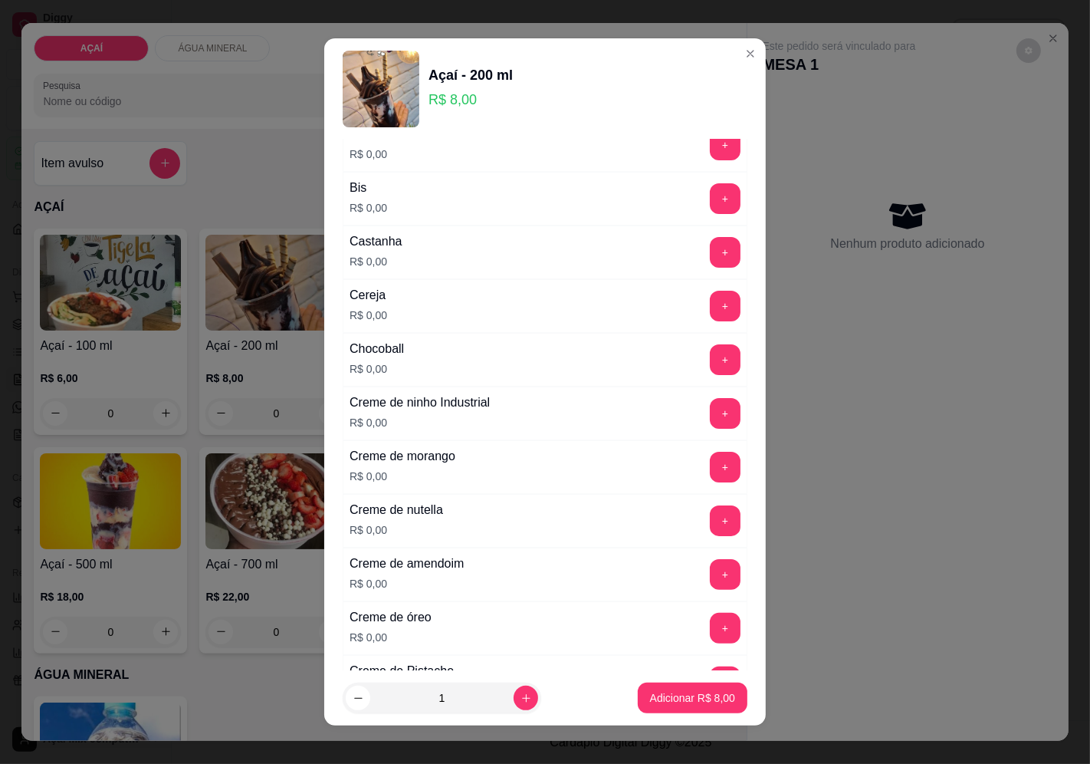
click at [703, 541] on div "Creme de nutella R$ 0,00 +" at bounding box center [545, 521] width 405 height 54
click at [704, 536] on div "+" at bounding box center [725, 520] width 43 height 31
click at [710, 525] on button "+" at bounding box center [725, 520] width 31 height 31
click at [710, 407] on button "+" at bounding box center [725, 413] width 31 height 31
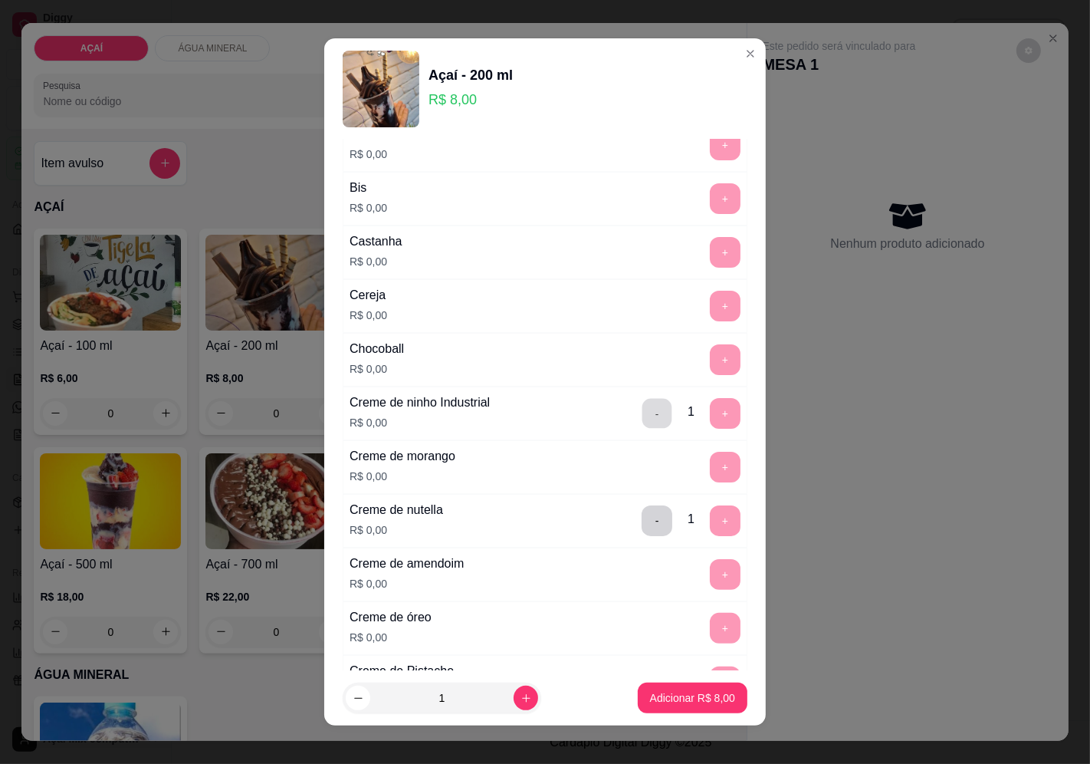
click at [643, 418] on button "-" at bounding box center [658, 413] width 30 height 30
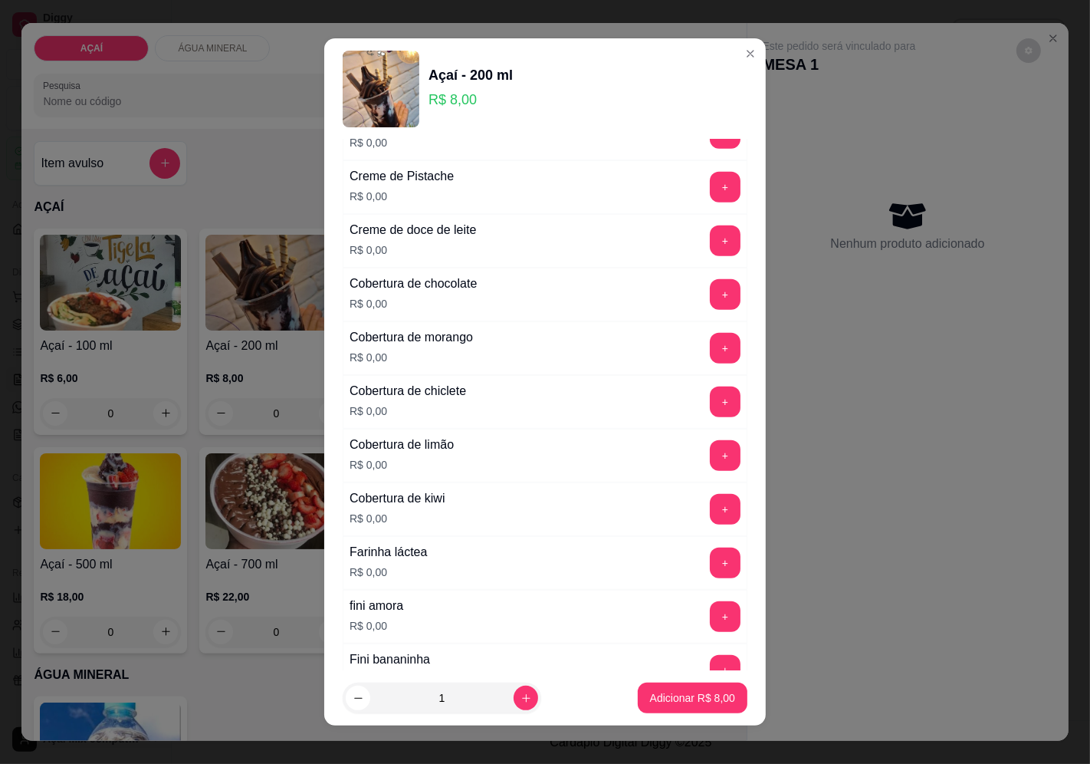
scroll to position [681, 0]
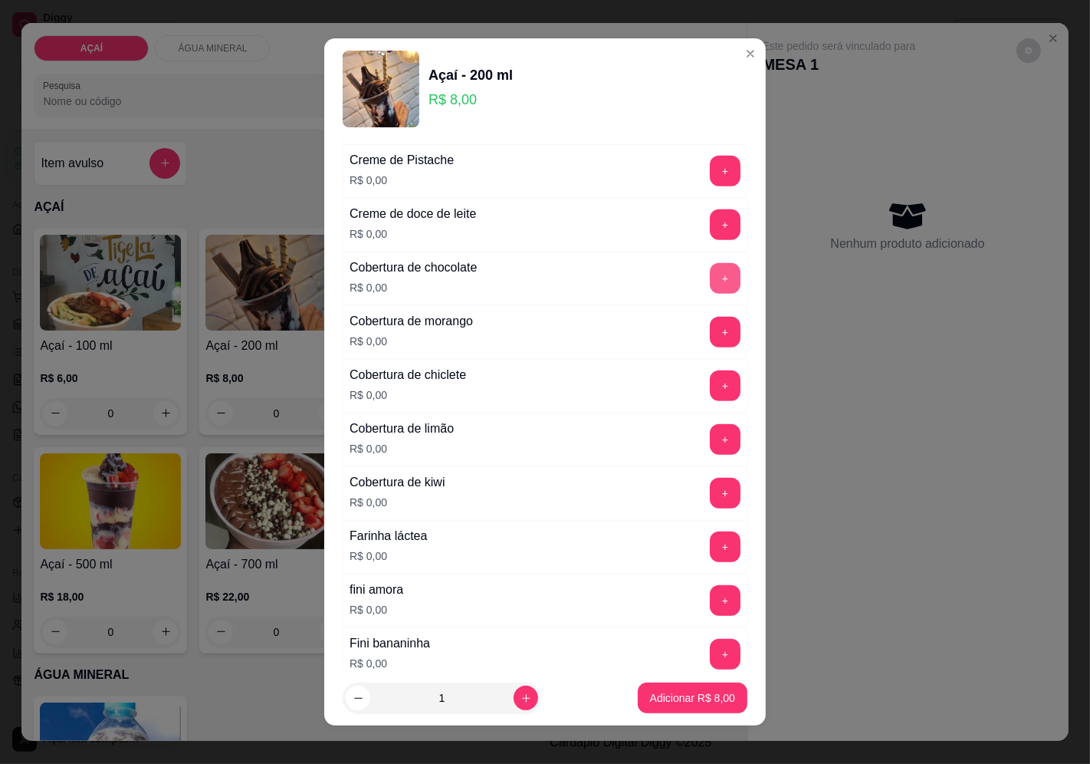
click at [710, 294] on button "+" at bounding box center [725, 278] width 31 height 31
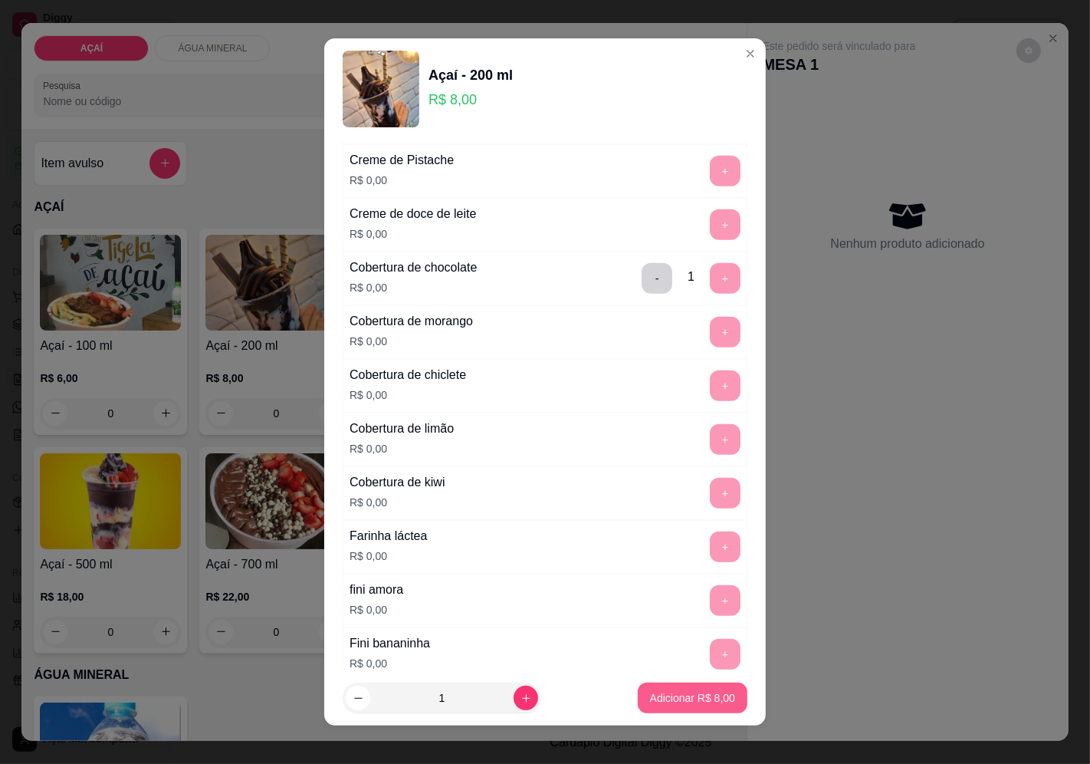
click at [675, 695] on p "Adicionar R$ 8,00" at bounding box center [692, 697] width 85 height 15
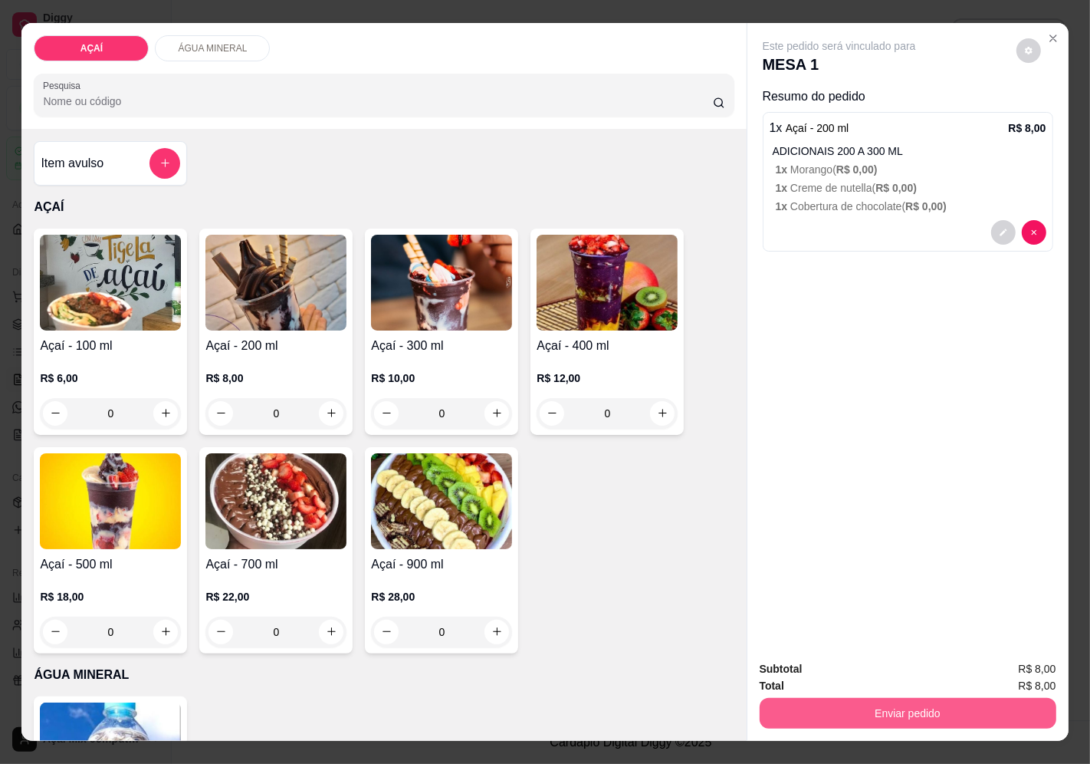
click at [938, 698] on button "Enviar pedido" at bounding box center [908, 713] width 297 height 31
click at [1028, 669] on button "Enviar pedido" at bounding box center [1016, 669] width 87 height 29
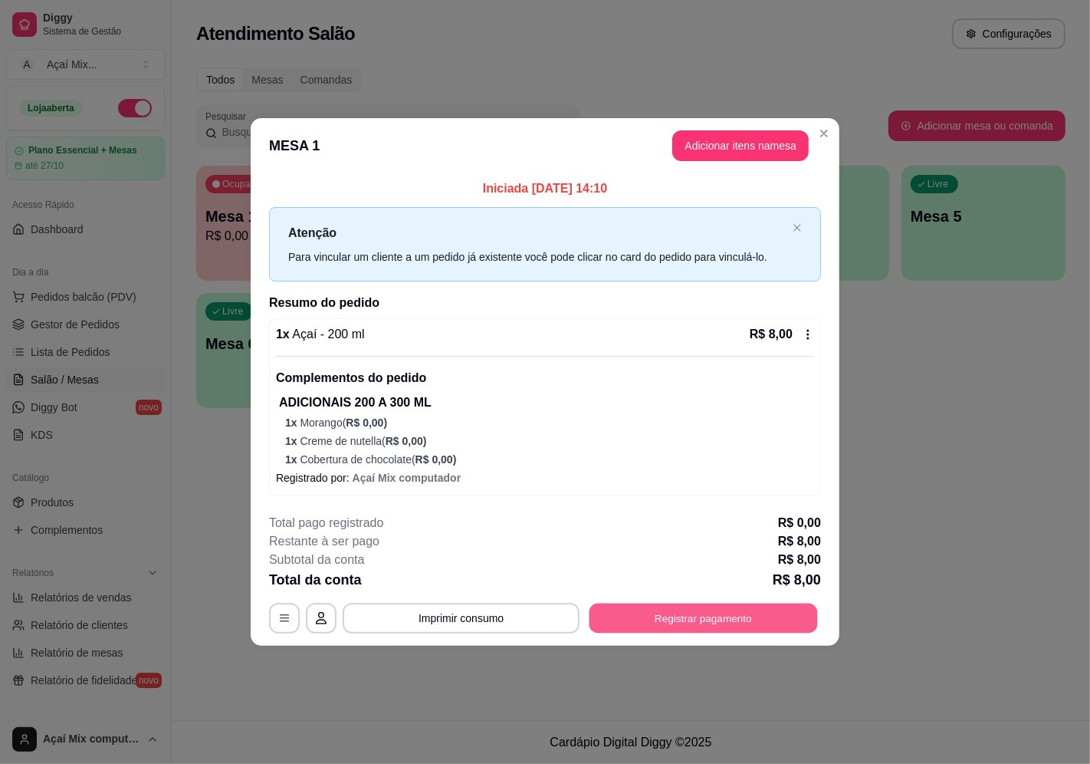
click at [699, 618] on button "Registrar pagamento" at bounding box center [704, 618] width 228 height 30
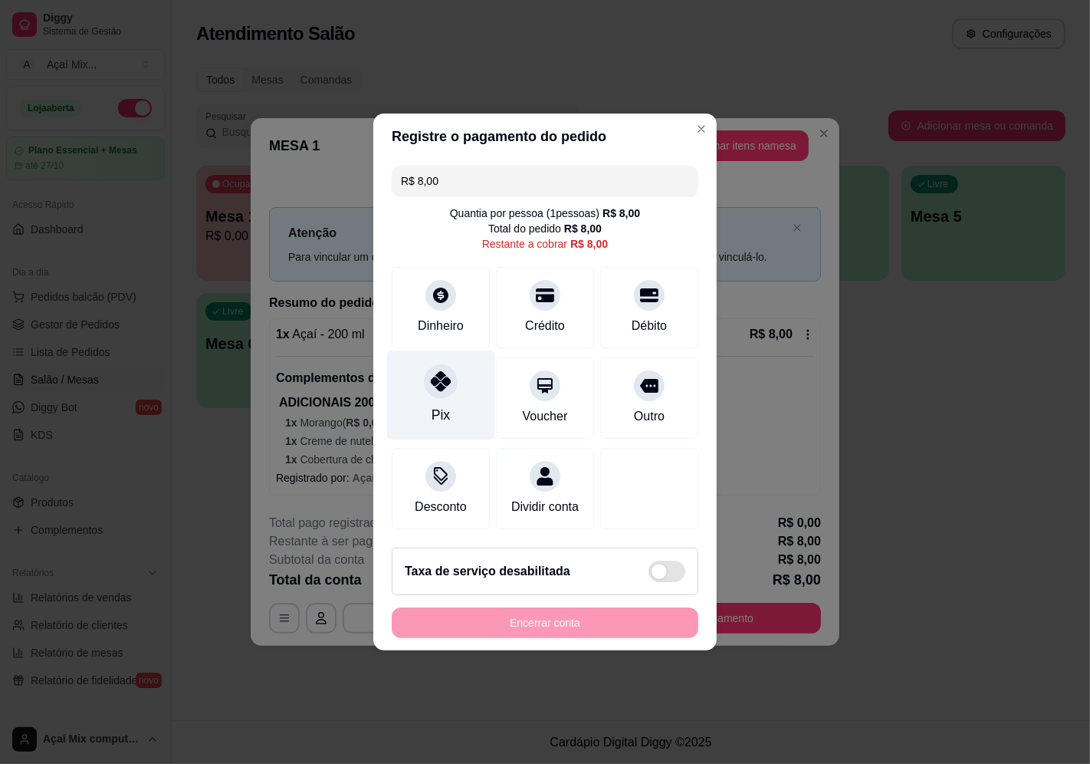
click at [432, 387] on div at bounding box center [441, 381] width 34 height 34
type input "R$ 0,00"
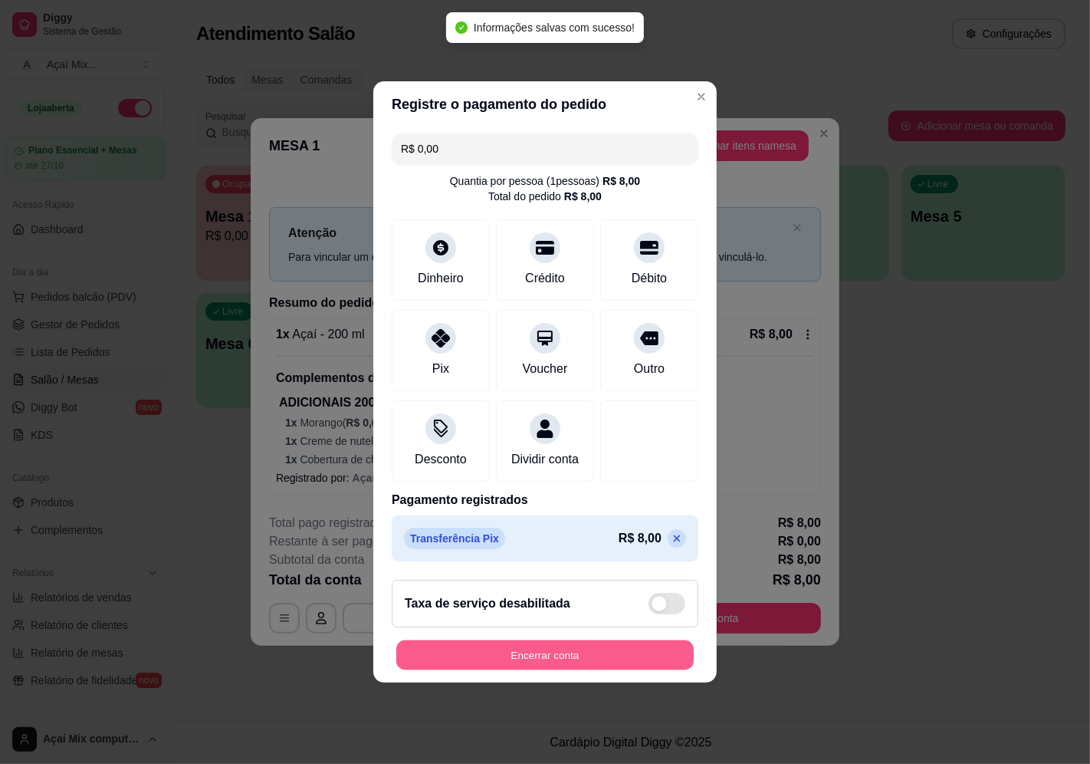
click at [526, 670] on button "Encerrar conta" at bounding box center [545, 655] width 298 height 30
